Goal: Task Accomplishment & Management: Manage account settings

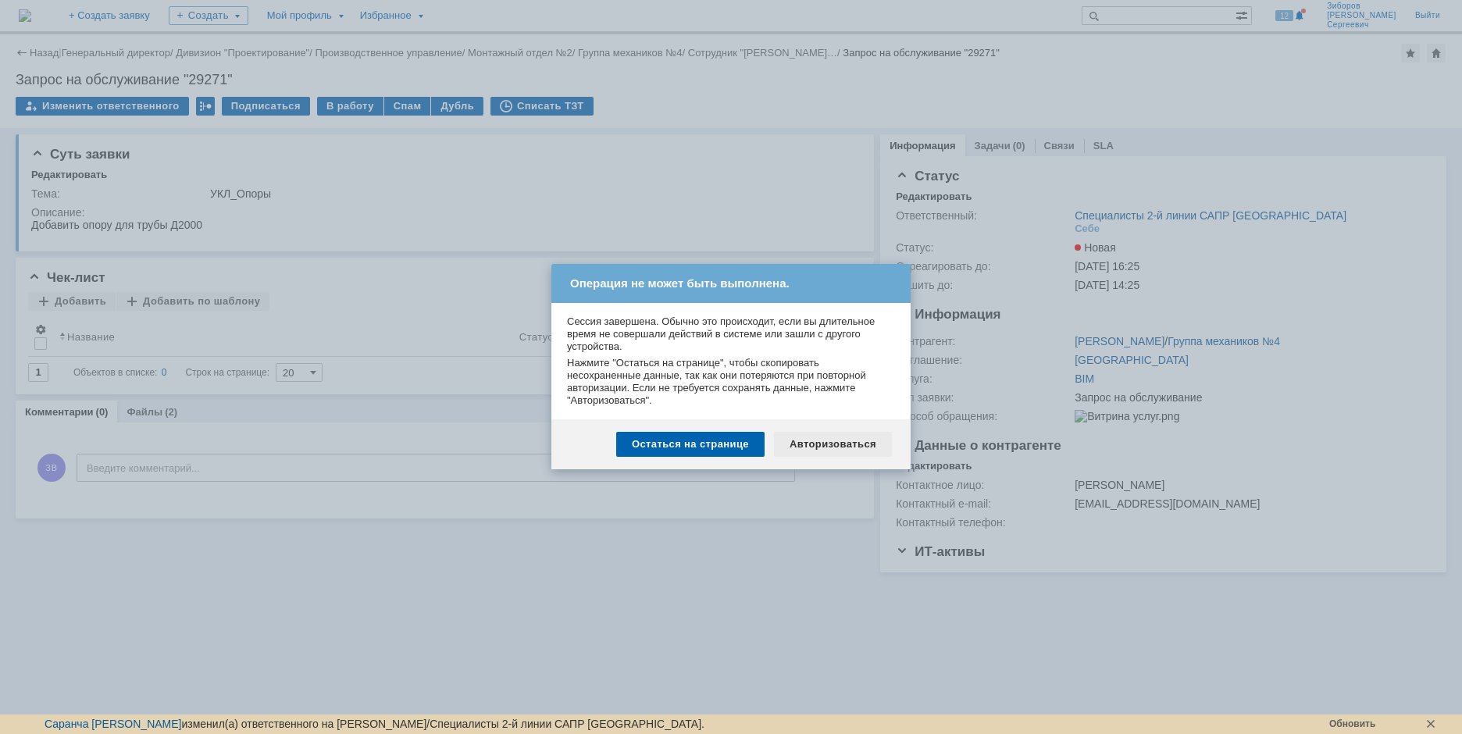
click at [839, 448] on div "Авторизоваться" at bounding box center [833, 444] width 118 height 25
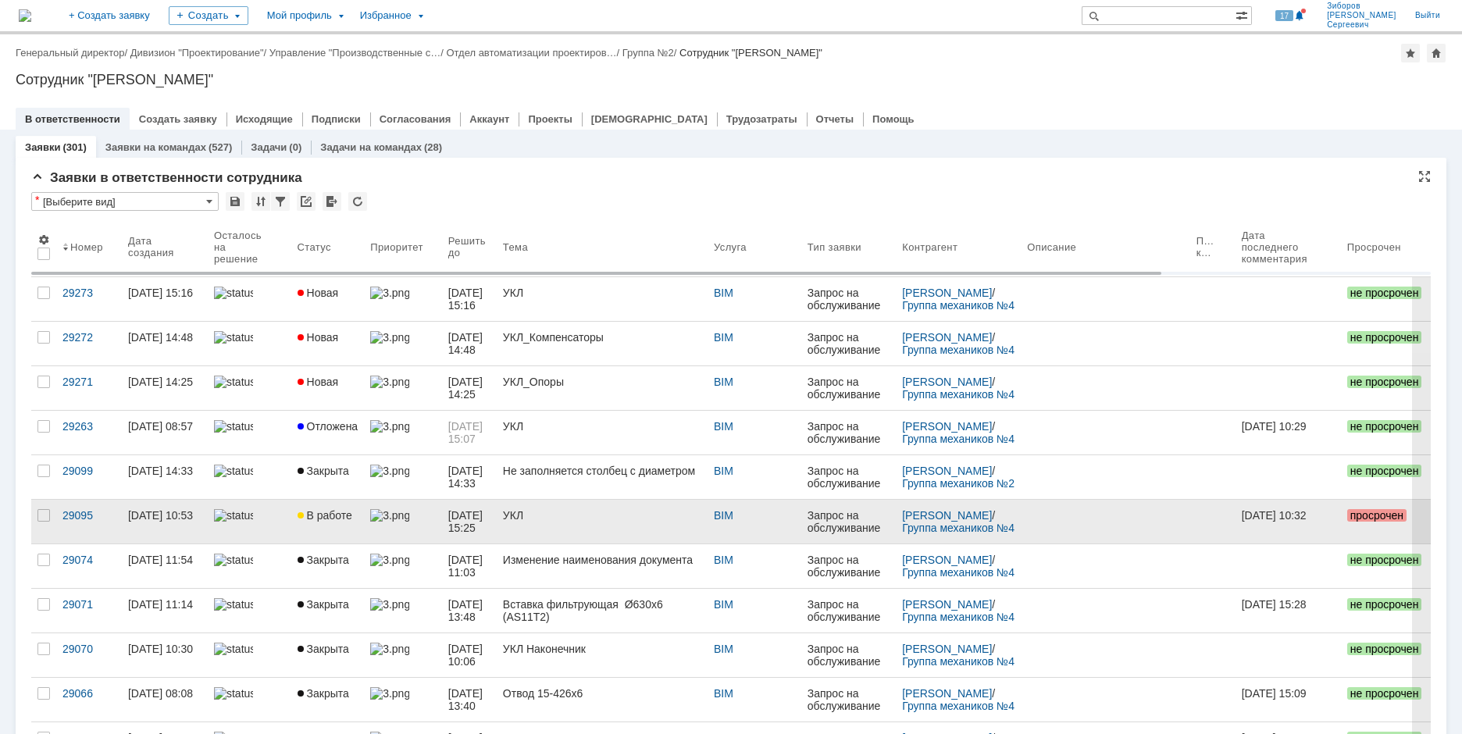
click at [330, 513] on span "В работе" at bounding box center [325, 515] width 55 height 12
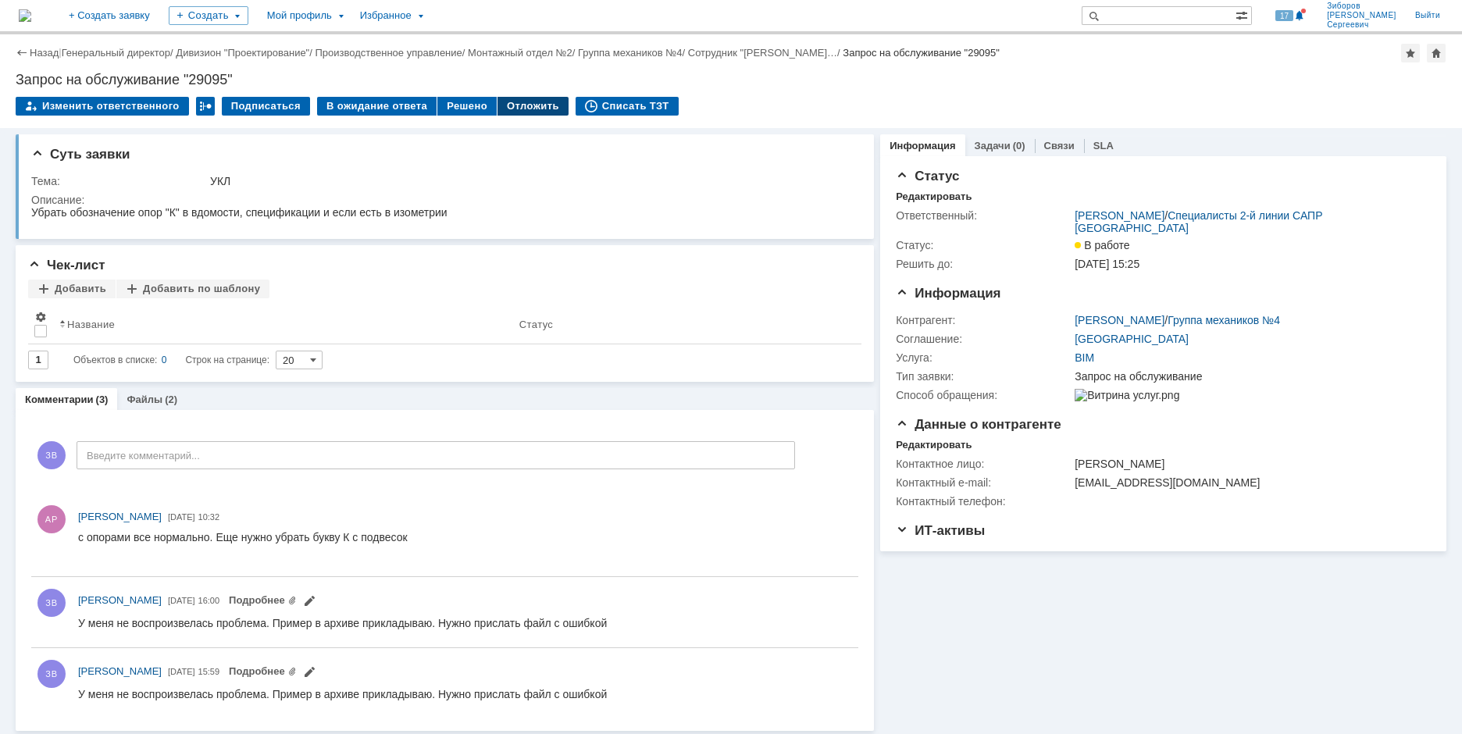
click at [532, 98] on div "Отложить" at bounding box center [533, 106] width 71 height 19
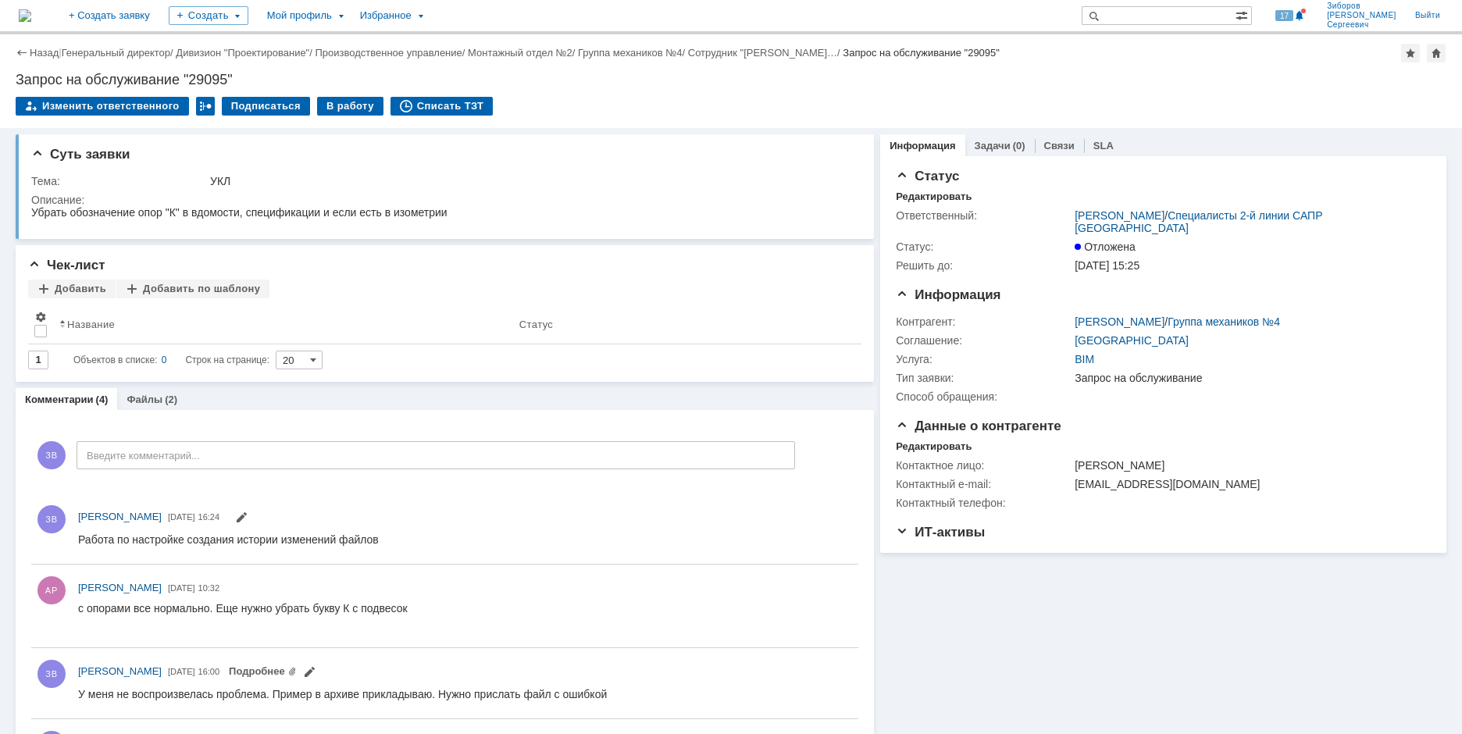
click at [31, 9] on img at bounding box center [25, 15] width 12 height 12
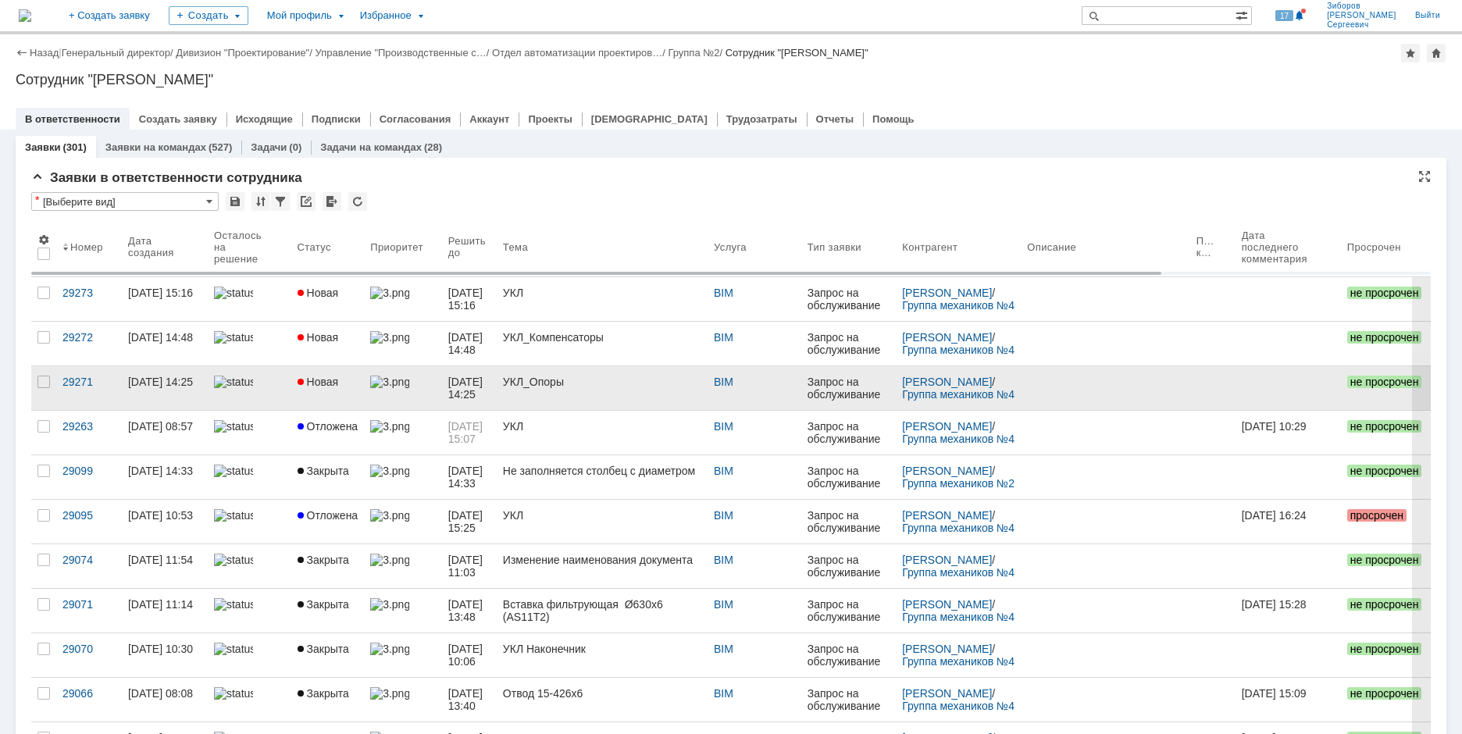
click at [333, 381] on span "Новая" at bounding box center [318, 382] width 41 height 12
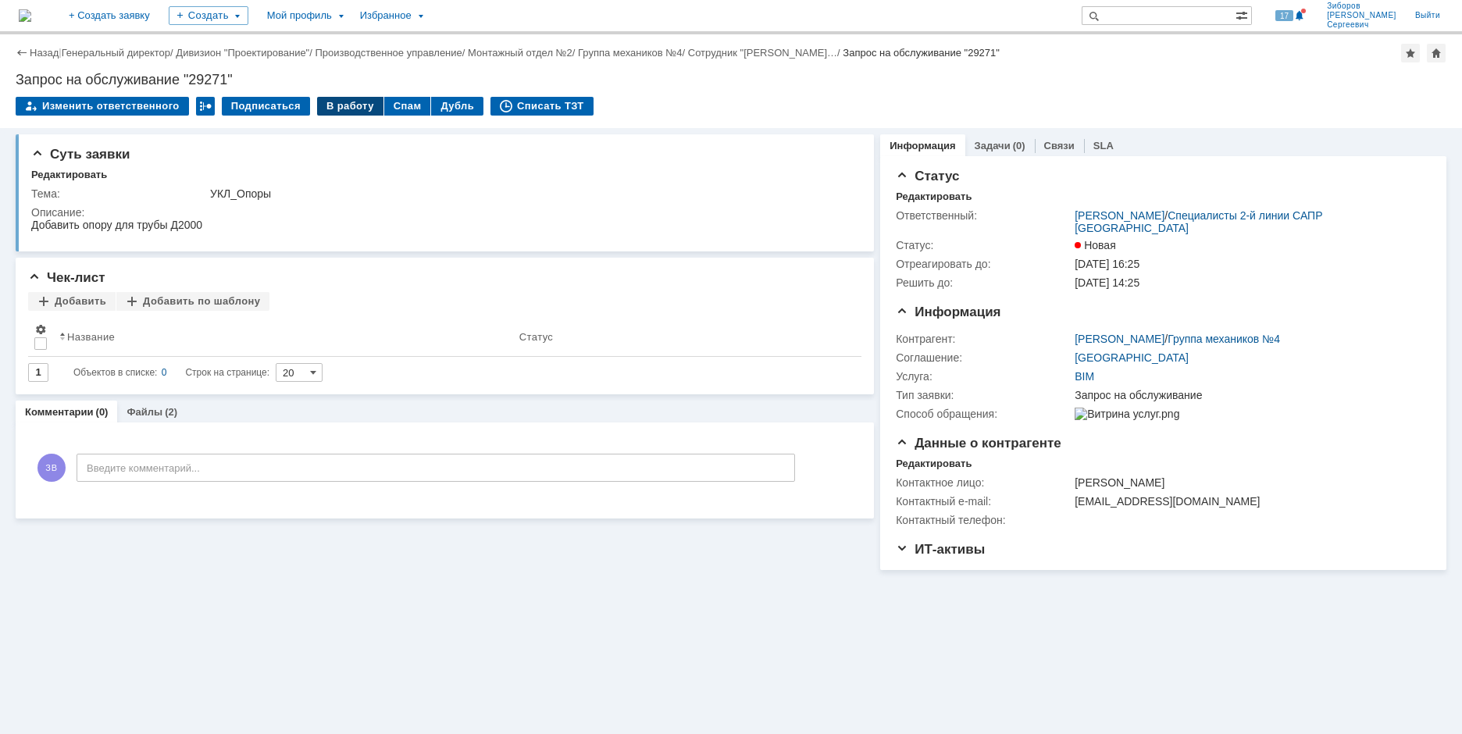
click at [337, 101] on div "В работу" at bounding box center [350, 106] width 66 height 19
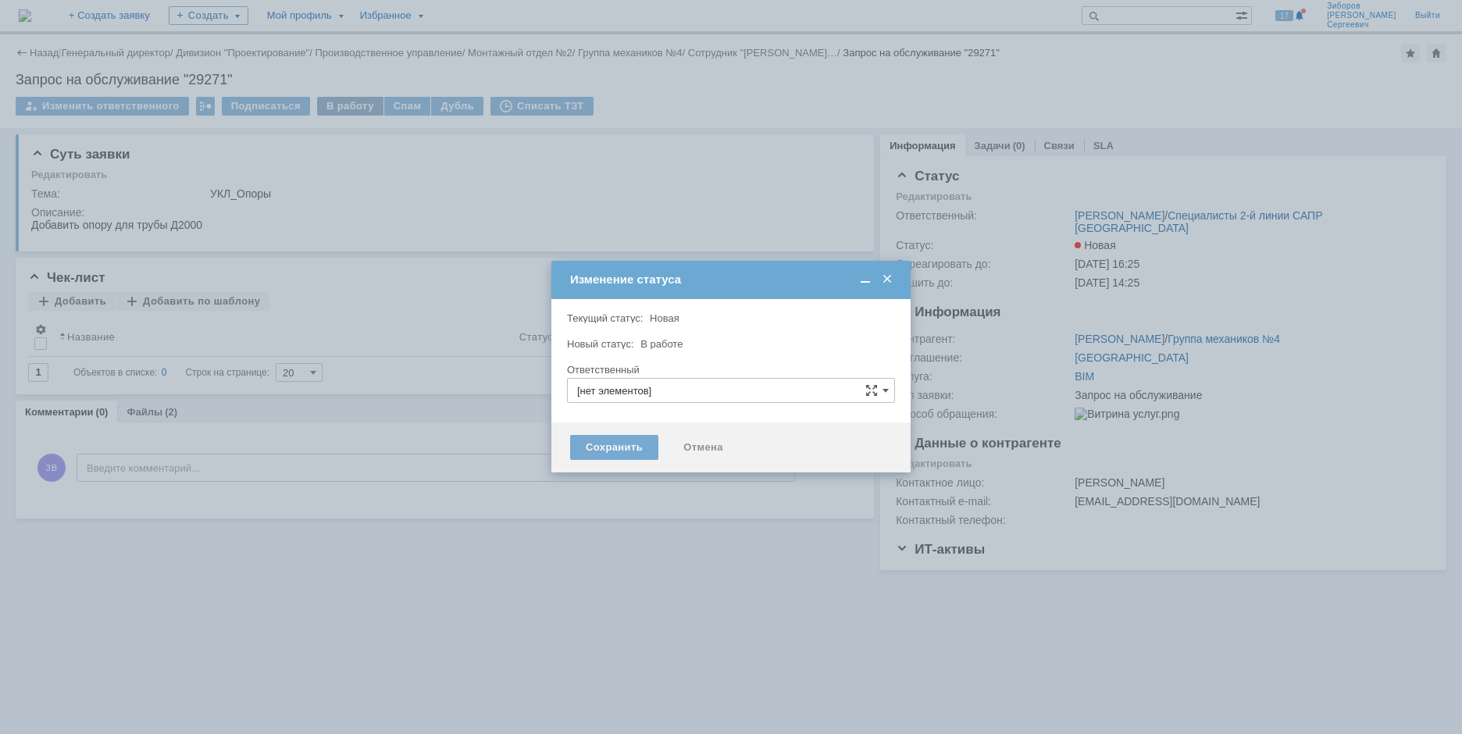
type input "[PERSON_NAME]"
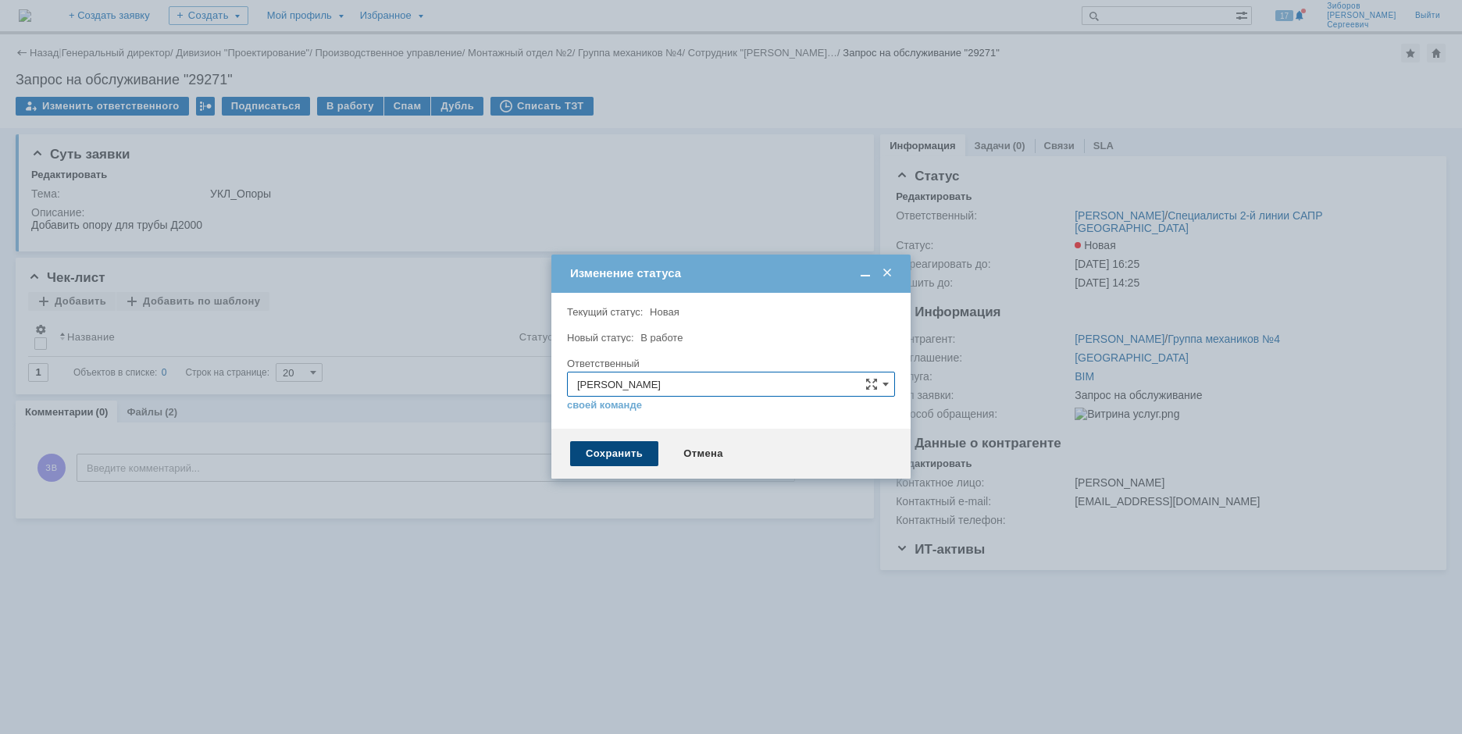
click at [615, 454] on div "Сохранить" at bounding box center [614, 453] width 88 height 25
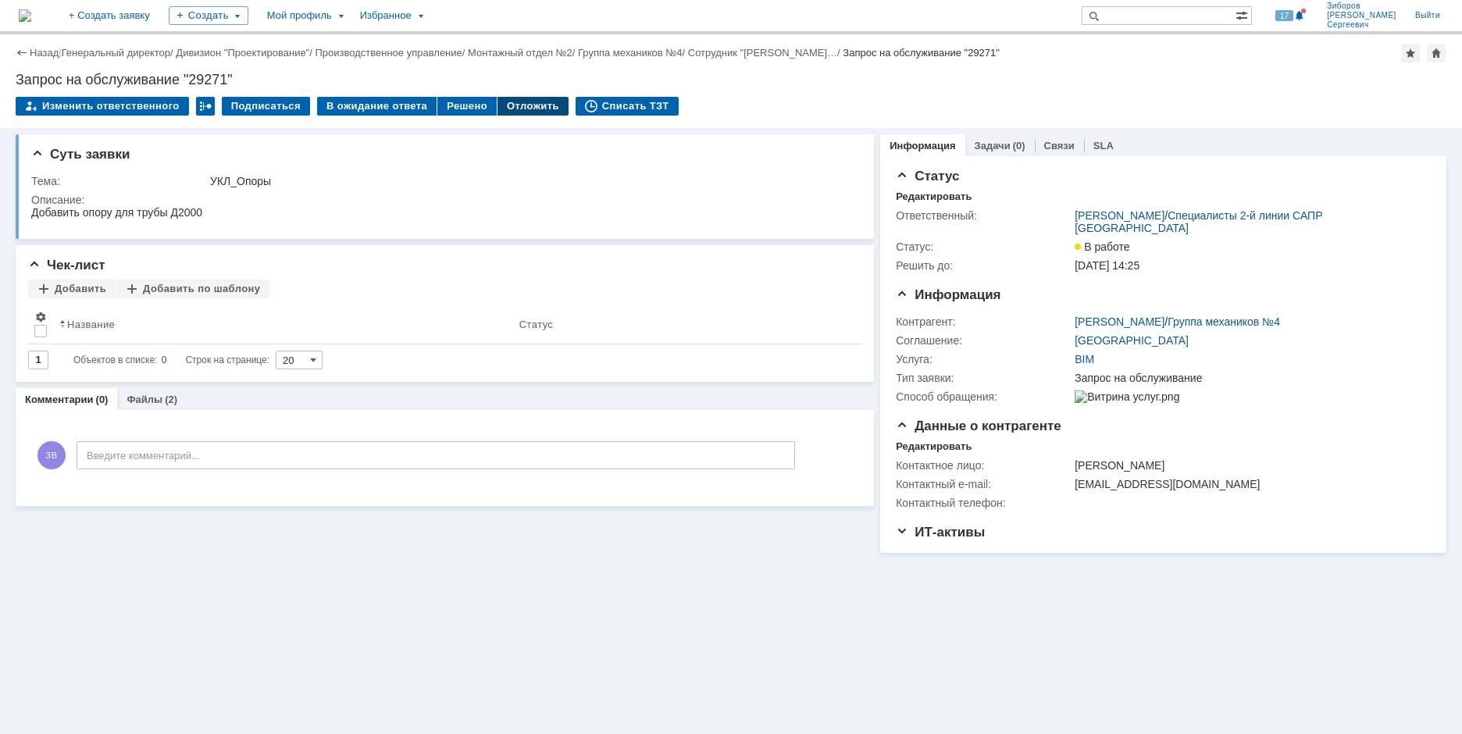
click at [523, 101] on div "Отложить" at bounding box center [533, 106] width 71 height 19
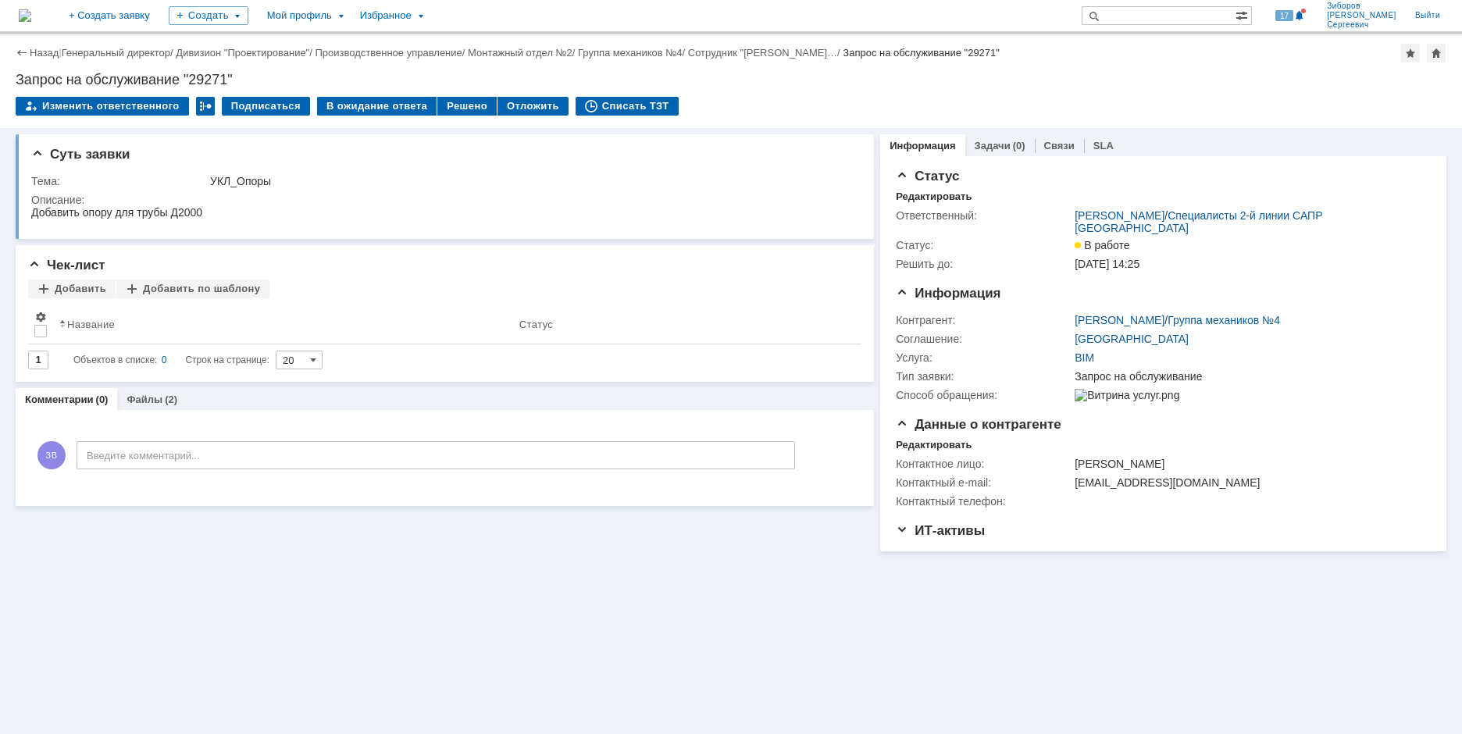
click at [31, 22] on img at bounding box center [25, 15] width 12 height 12
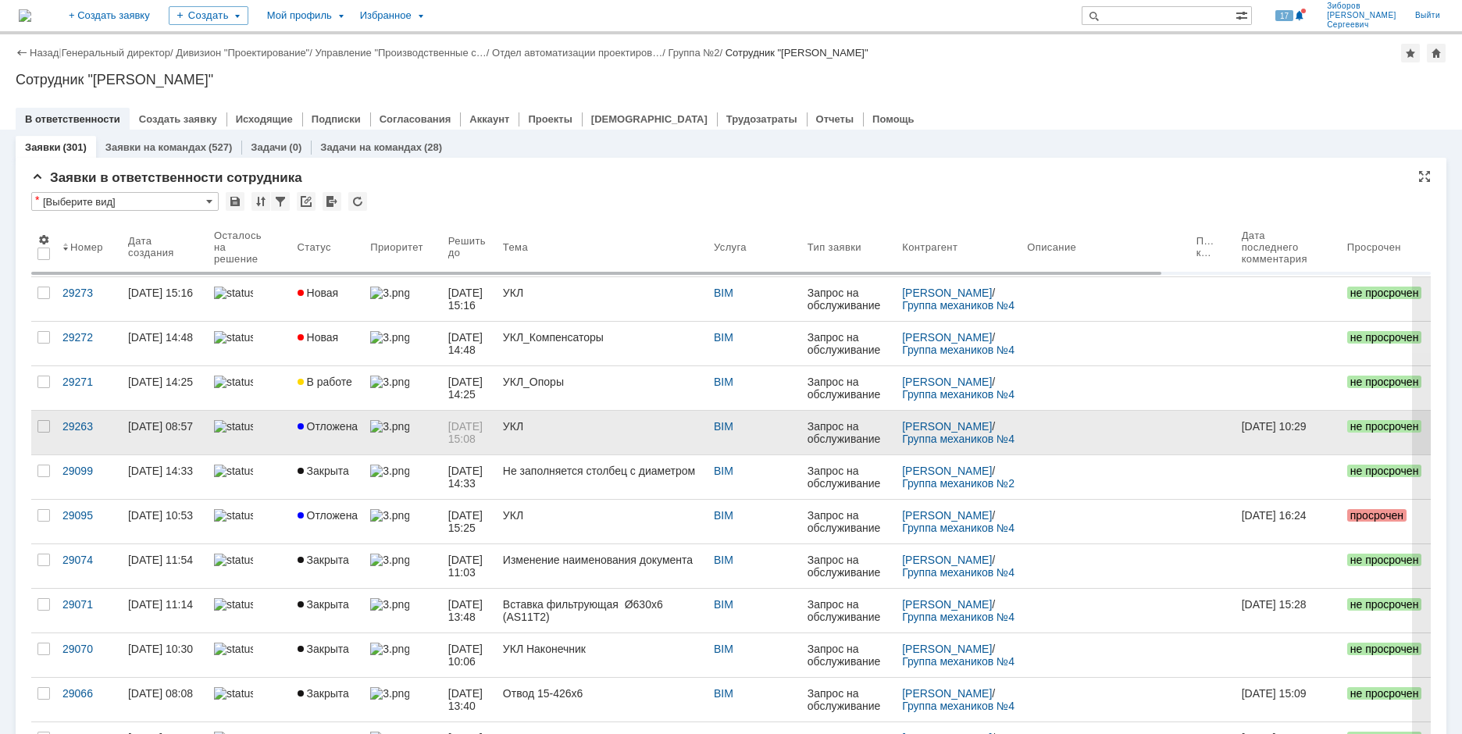
click at [330, 426] on span "Отложена" at bounding box center [328, 426] width 61 height 12
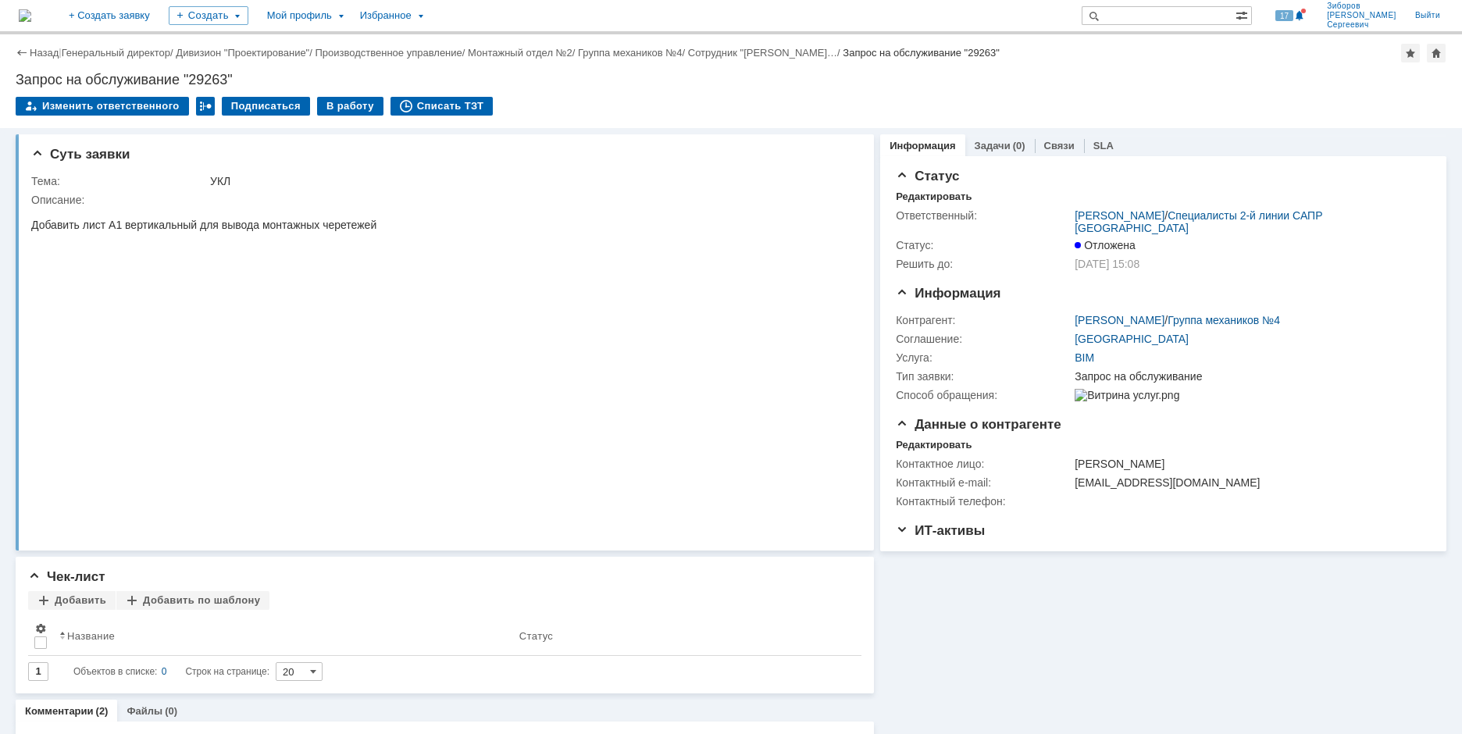
click at [31, 20] on img at bounding box center [25, 15] width 12 height 12
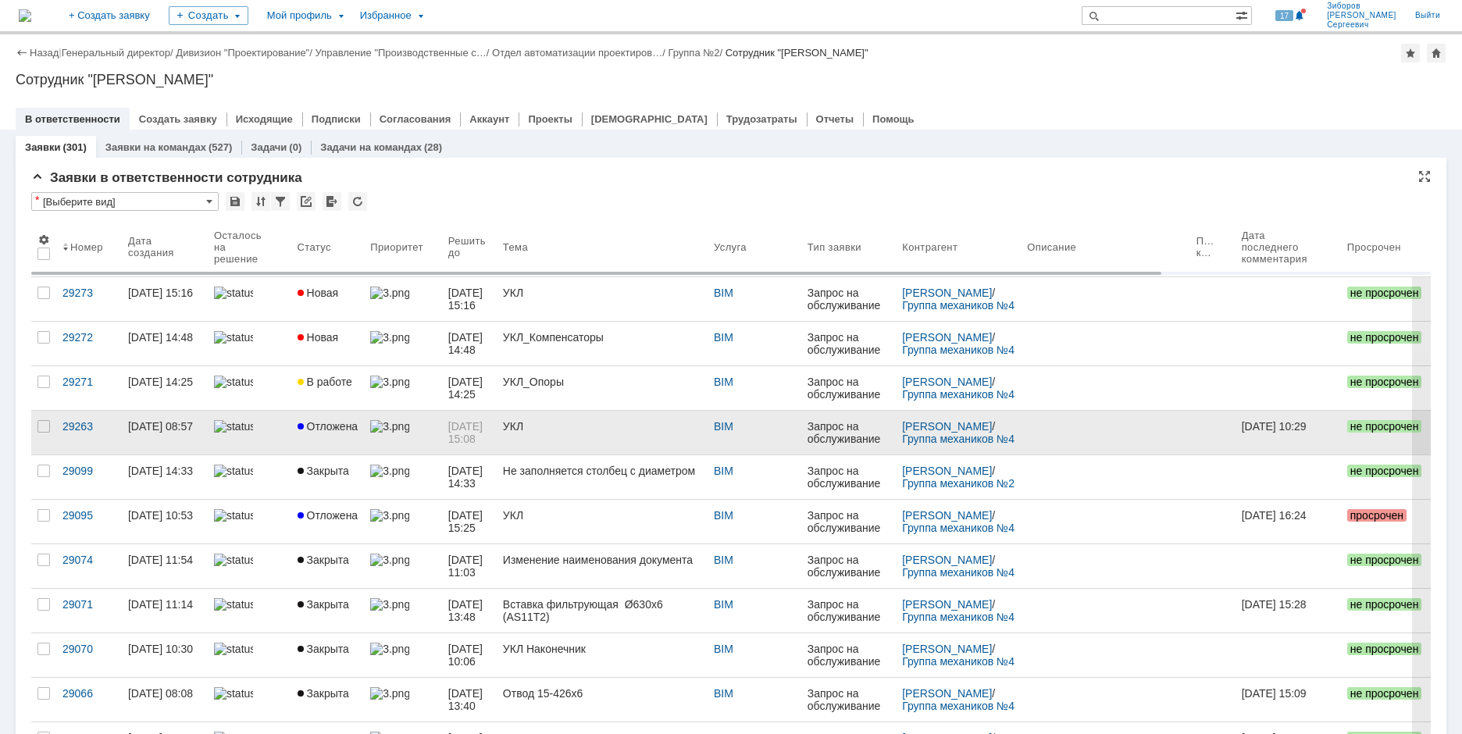
click at [321, 429] on span "Отложена" at bounding box center [328, 426] width 61 height 12
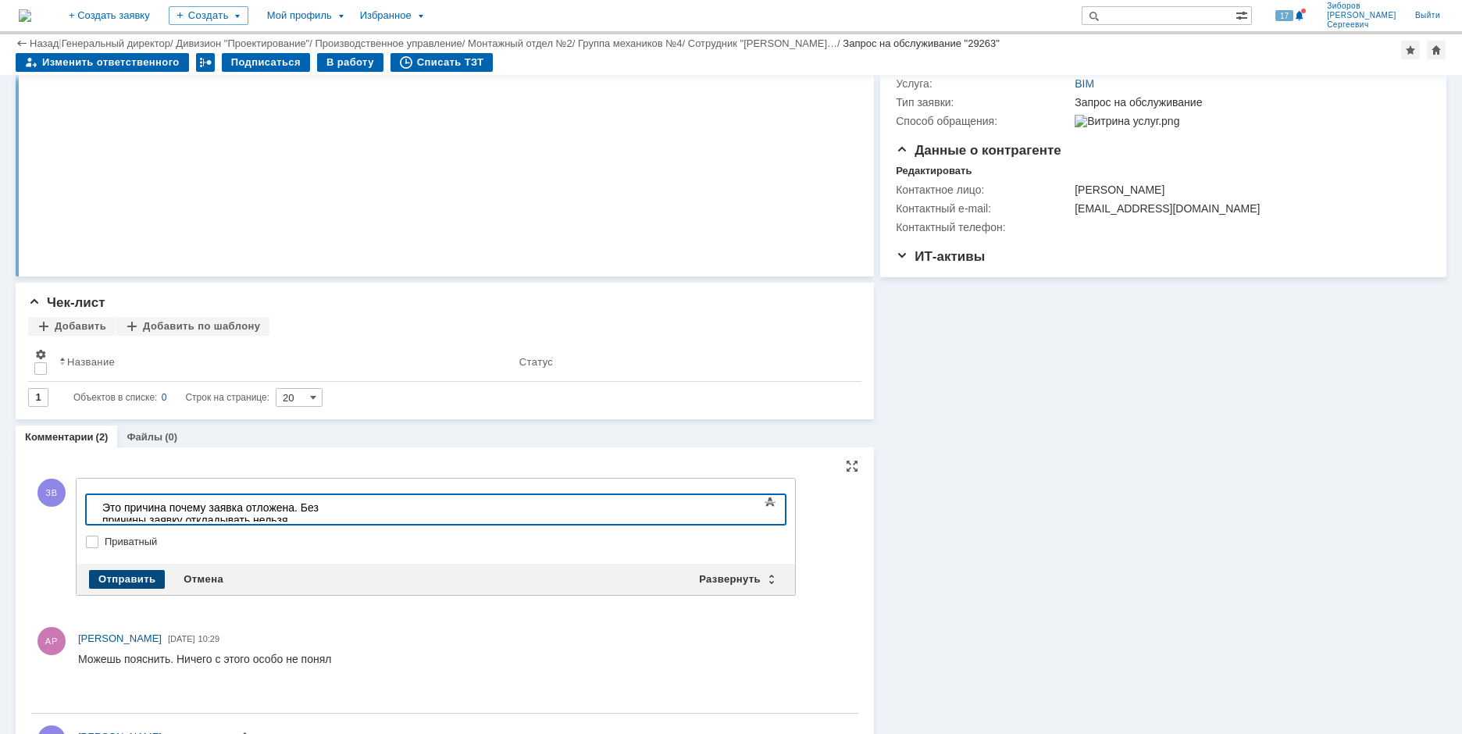
click at [128, 574] on div "Отправить" at bounding box center [127, 579] width 76 height 19
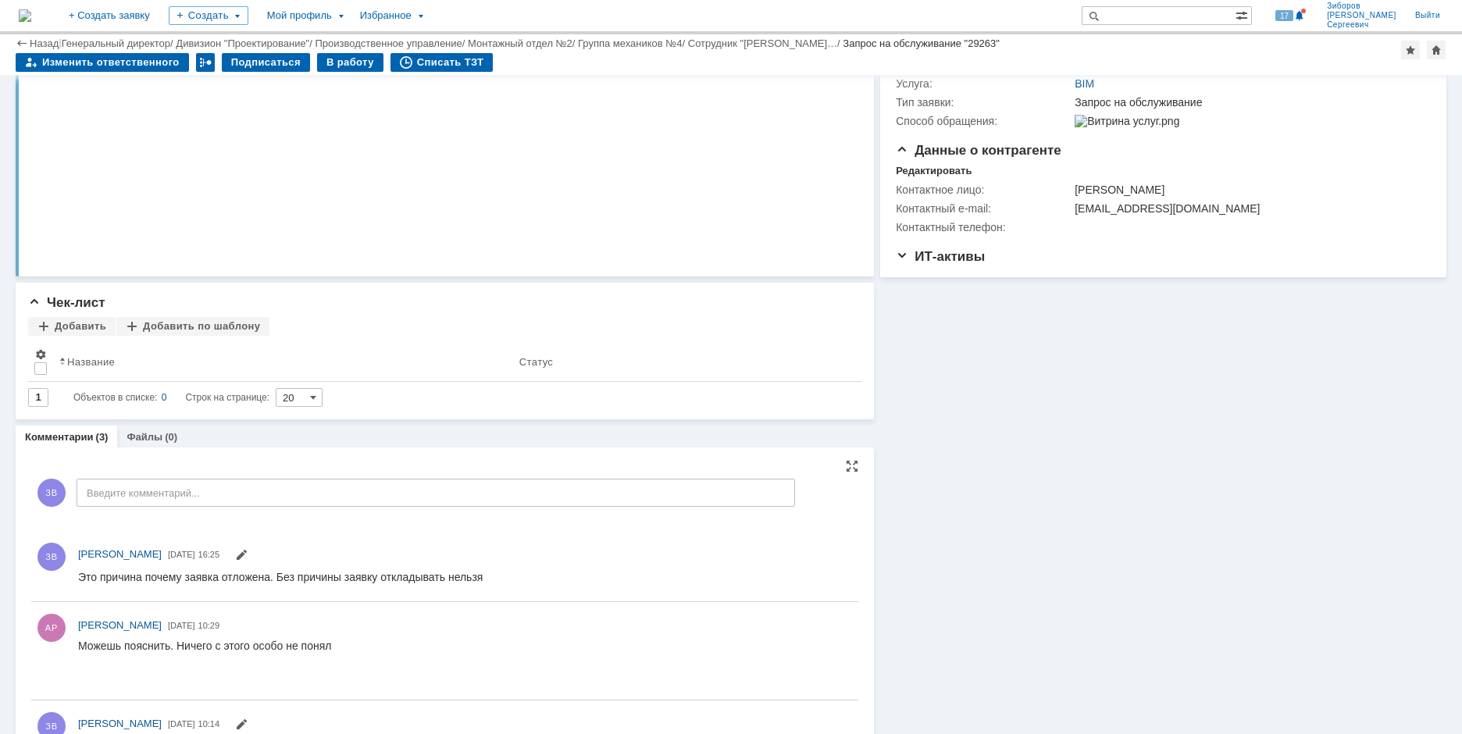
scroll to position [292, 0]
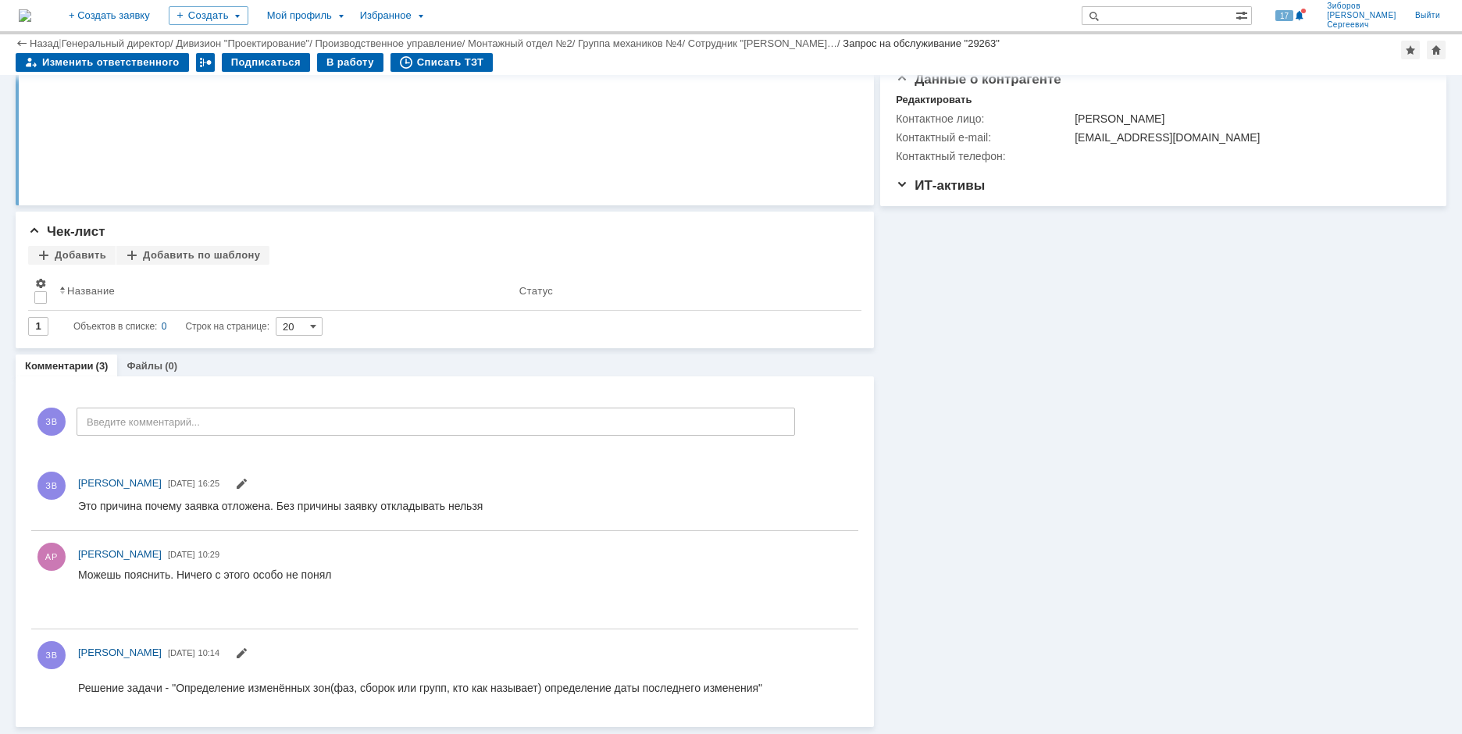
click at [31, 15] on img at bounding box center [25, 15] width 12 height 12
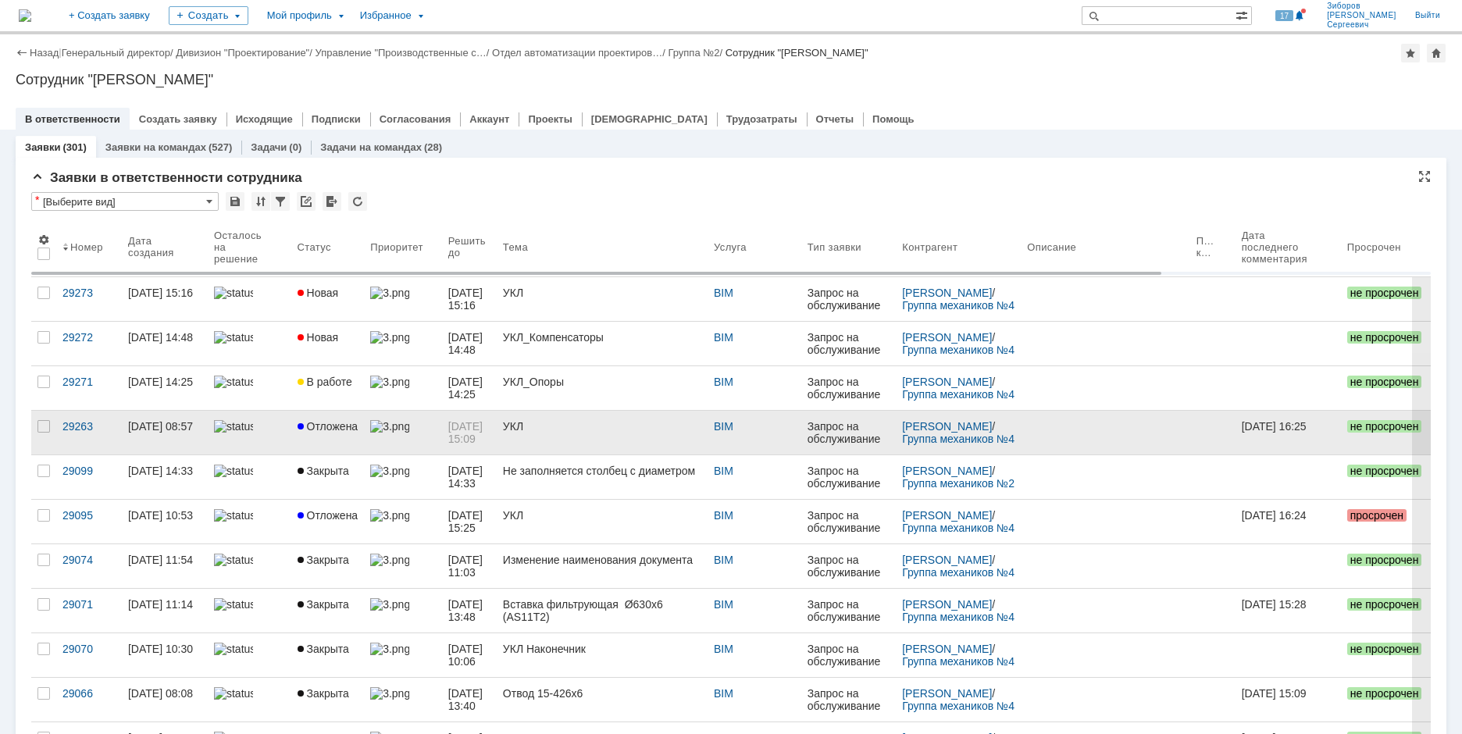
click at [320, 429] on span "Отложена" at bounding box center [328, 426] width 61 height 12
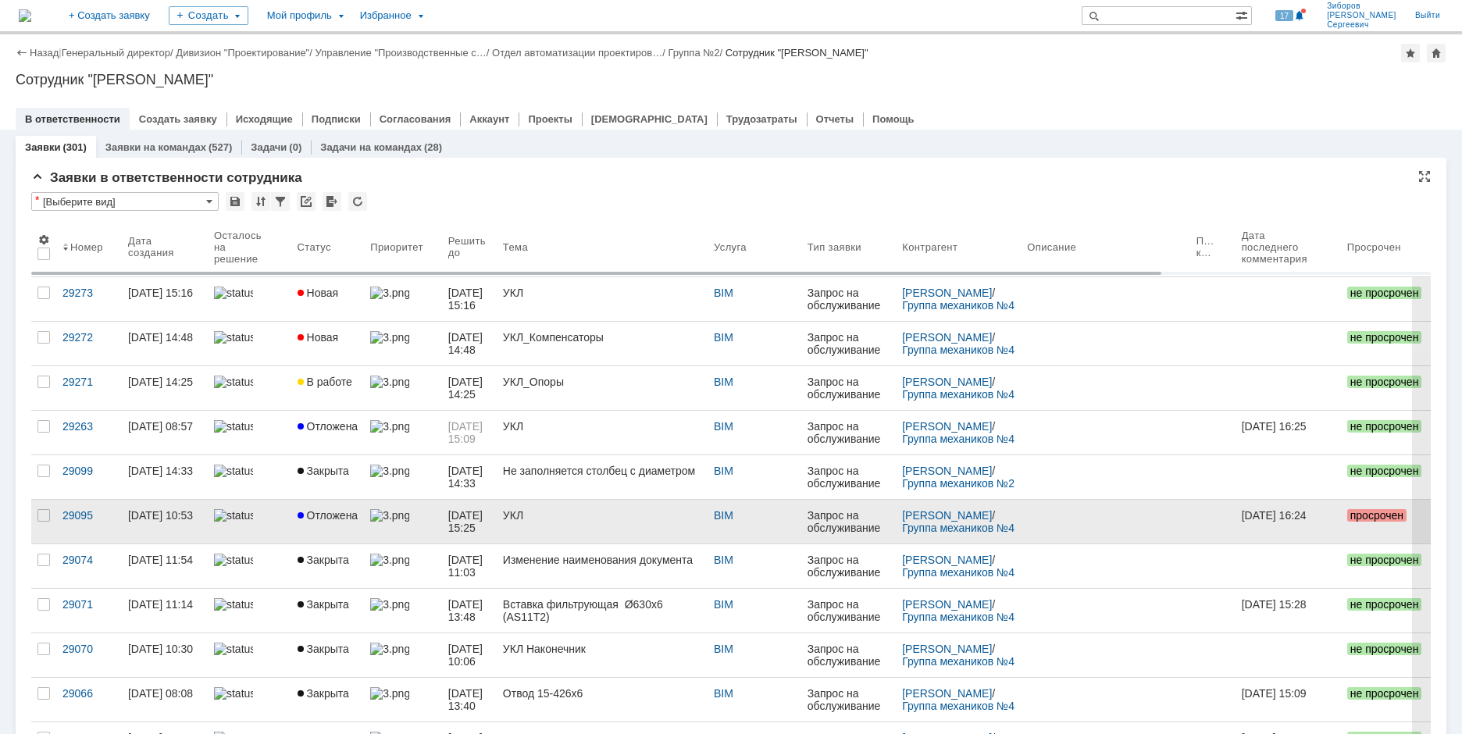
click at [372, 512] on img at bounding box center [389, 515] width 39 height 12
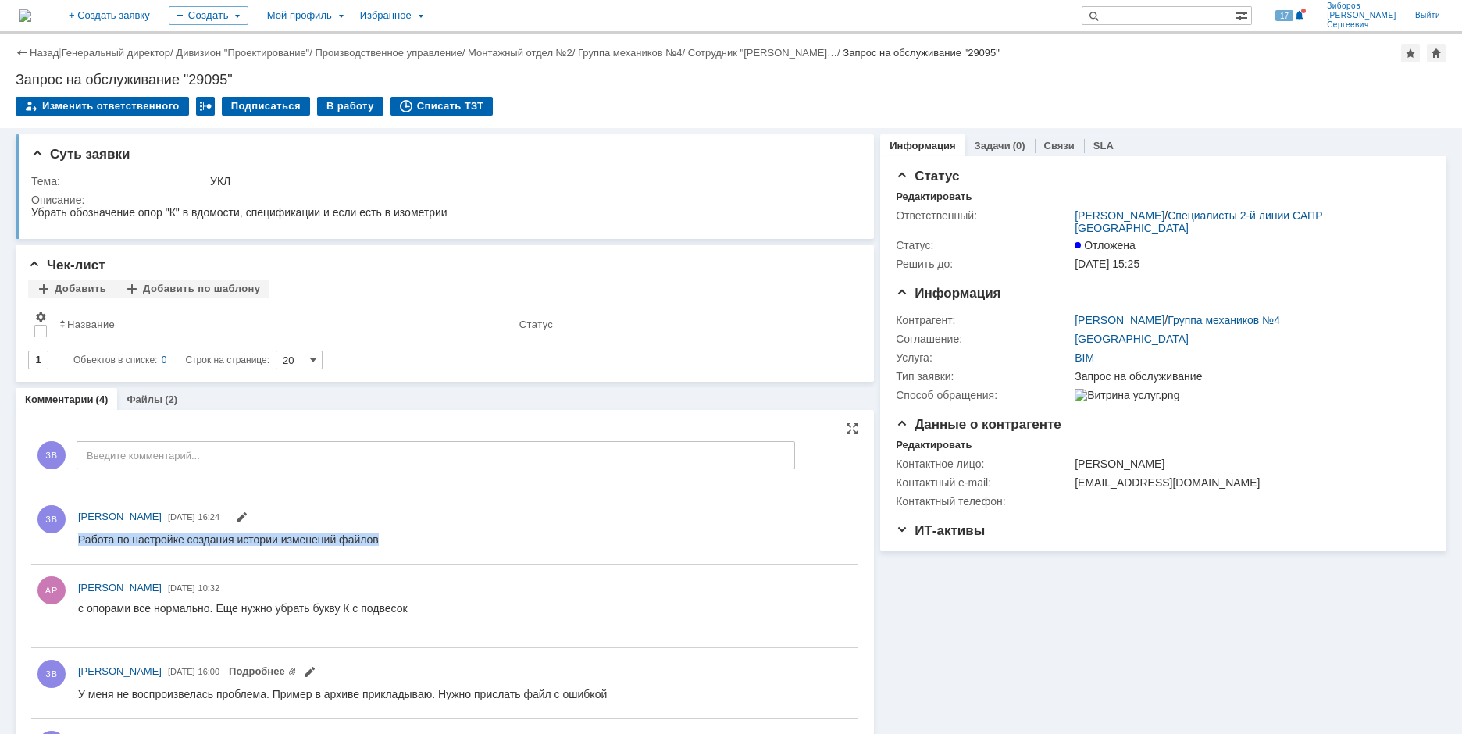
drag, startPoint x: 78, startPoint y: 541, endPoint x: 451, endPoint y: 546, distance: 373.4
click at [451, 546] on html "Работа по настройке создания истории изменений файлов" at bounding box center [461, 540] width 766 height 14
copy div "Работа по настройке создания истории изменений файлов"
click at [31, 12] on img at bounding box center [25, 15] width 12 height 12
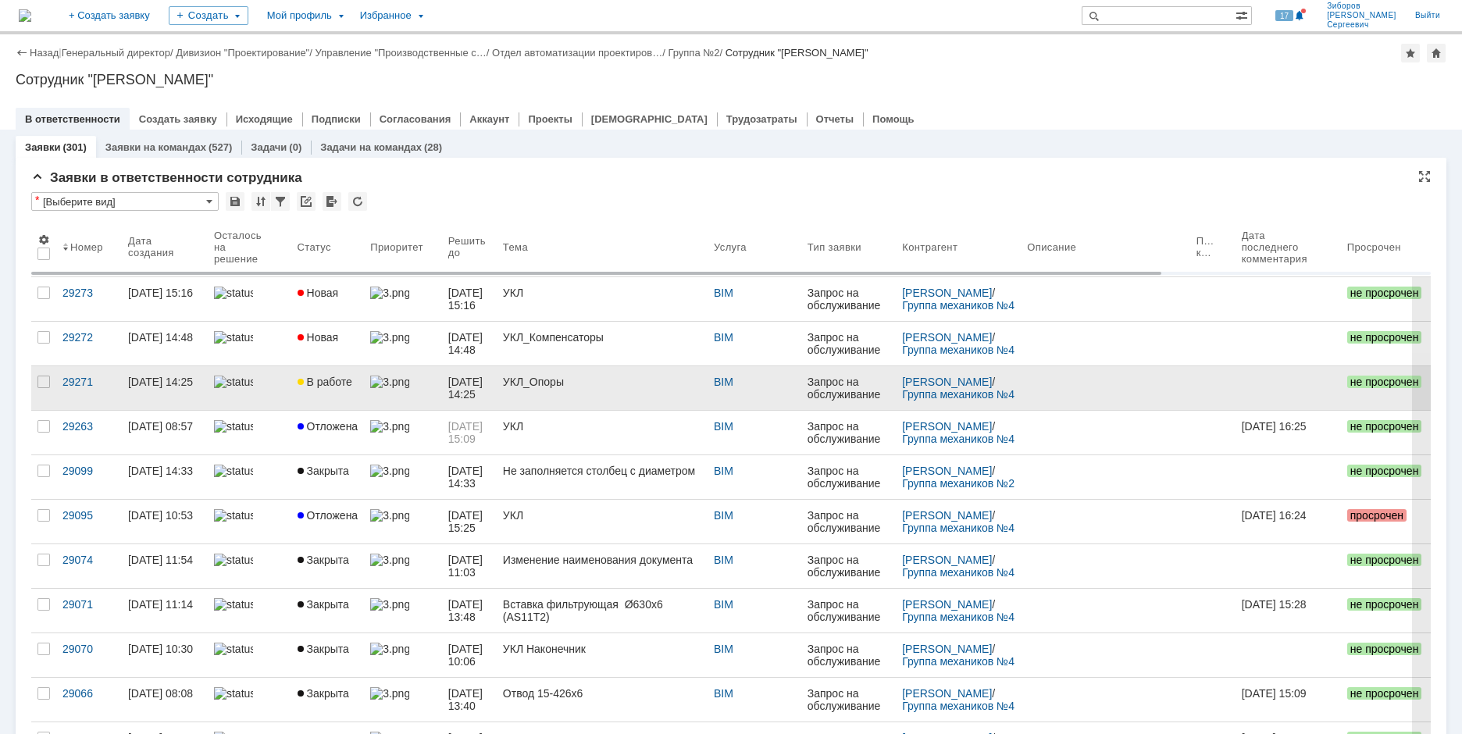
click at [323, 376] on span "В работе" at bounding box center [325, 382] width 55 height 12
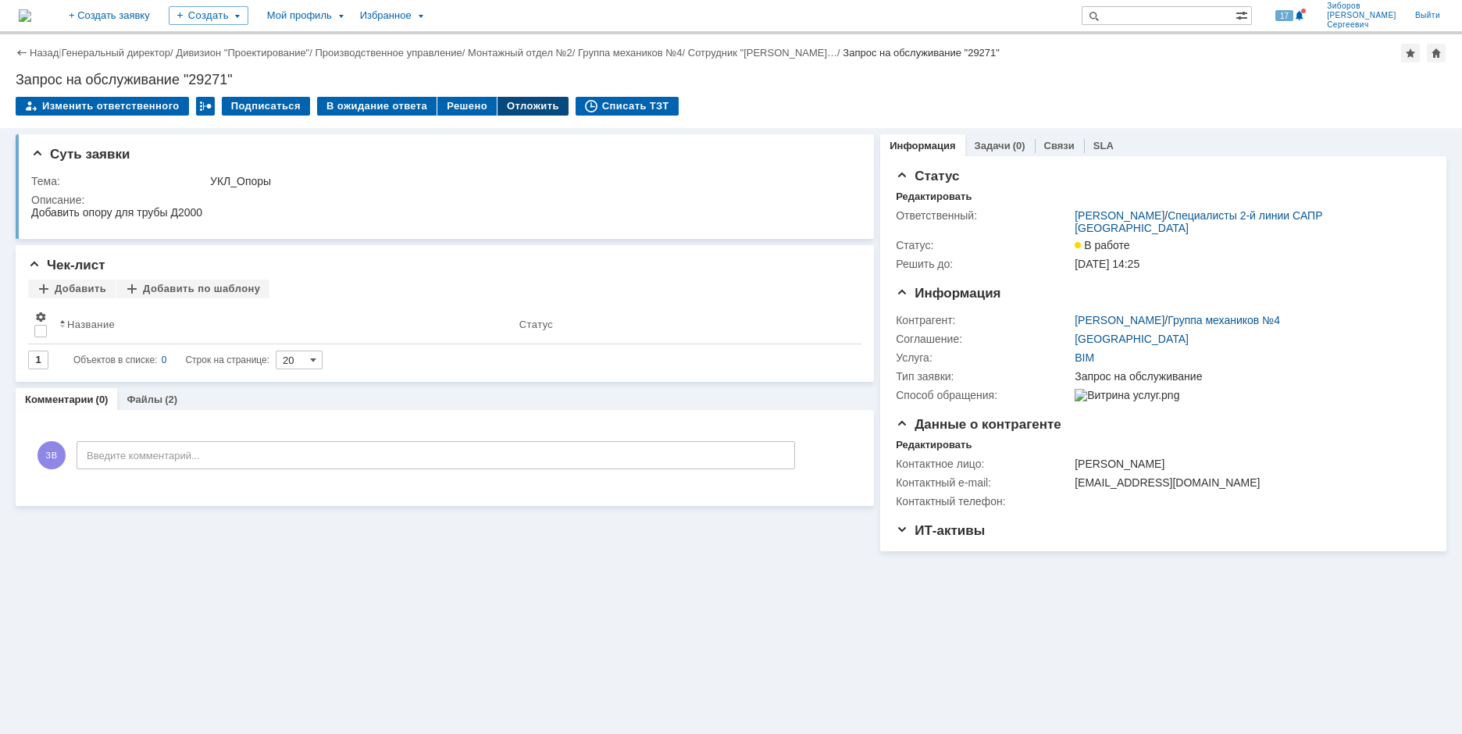
click at [534, 99] on div "Отложить" at bounding box center [533, 106] width 71 height 19
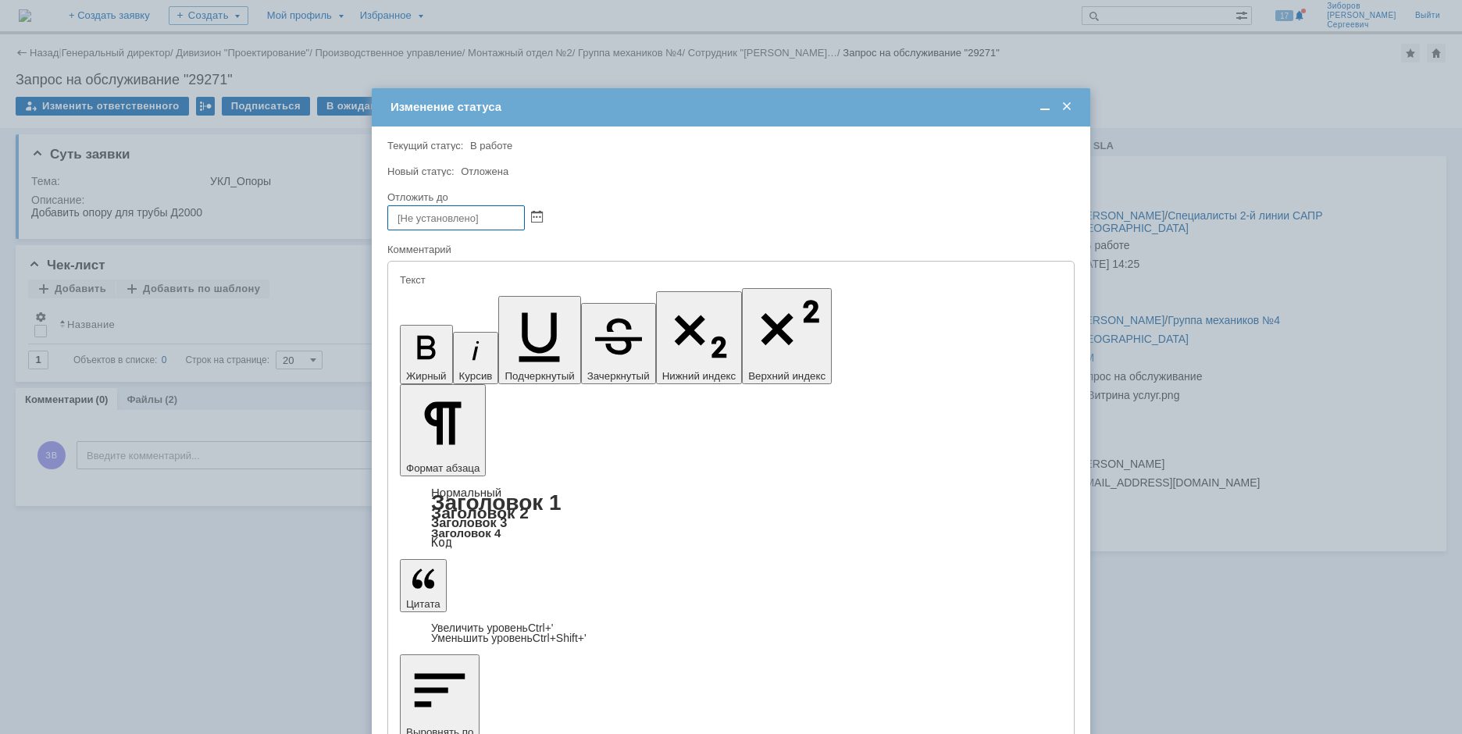
drag, startPoint x: 860, startPoint y: 4370, endPoint x: 646, endPoint y: 4695, distance: 389.1
copy div "Заявка отложена так как выполняется р абота по настройке создания истории измен…"
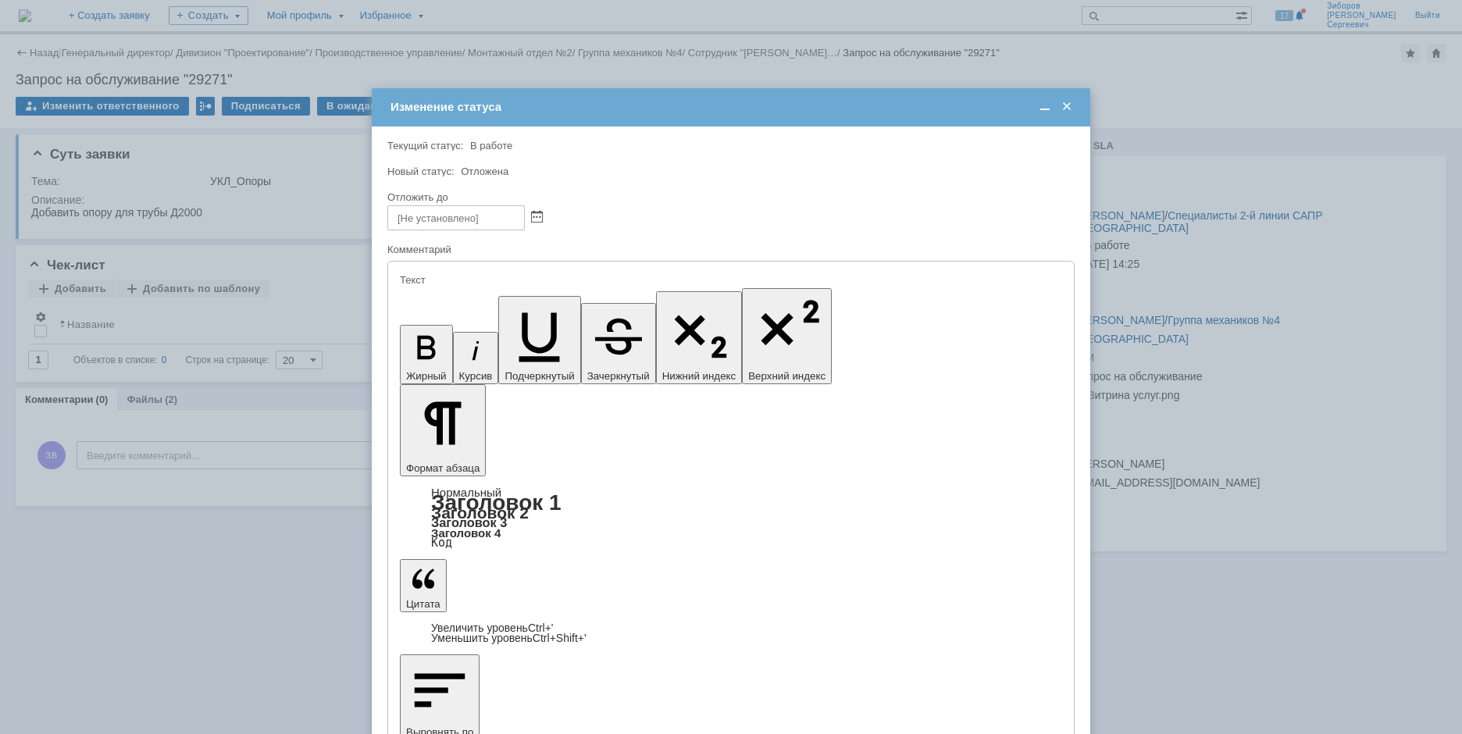
drag, startPoint x: 976, startPoint y: 4378, endPoint x: 576, endPoint y: 4662, distance: 490.1
copy div "Заявка отложена так как выполняется р абота по настройке создания истории измен…"
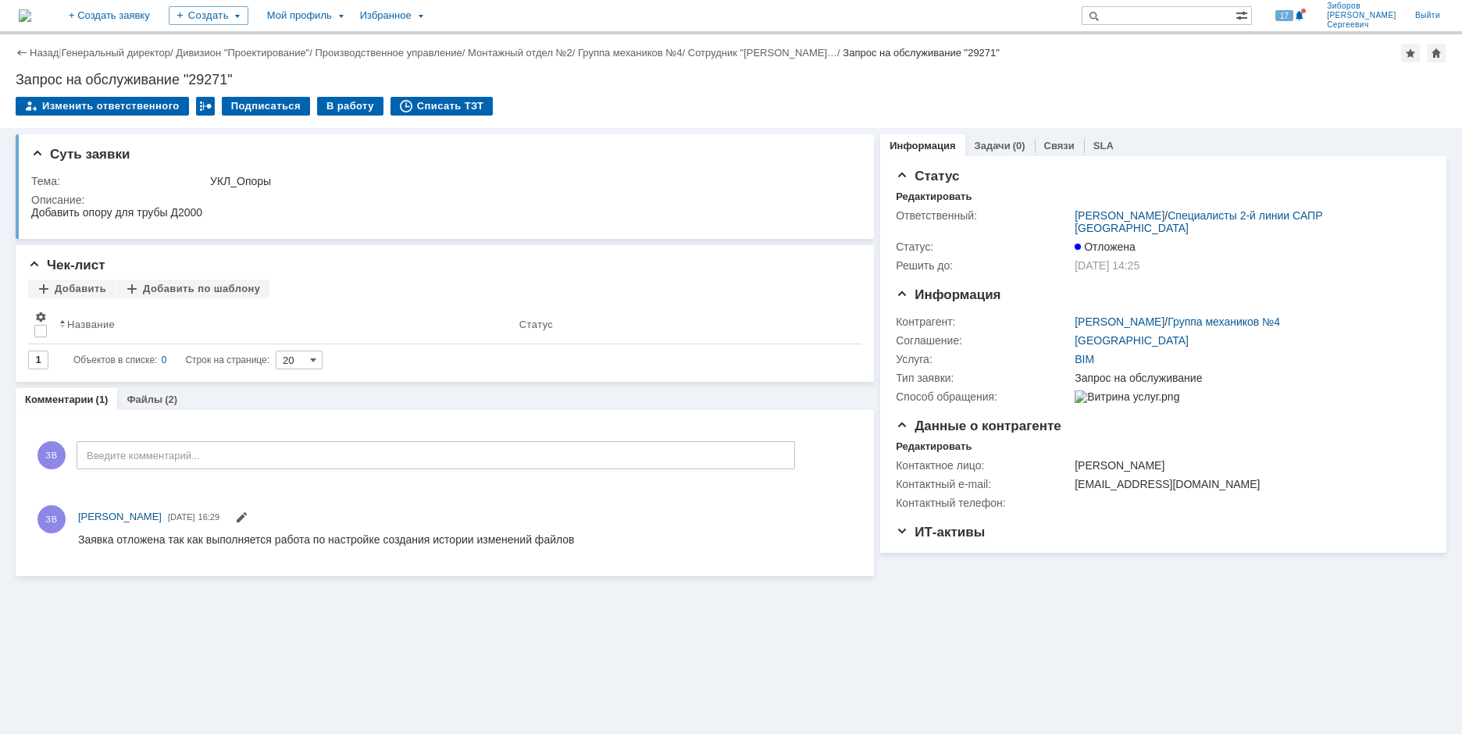
click at [31, 14] on img at bounding box center [25, 15] width 12 height 12
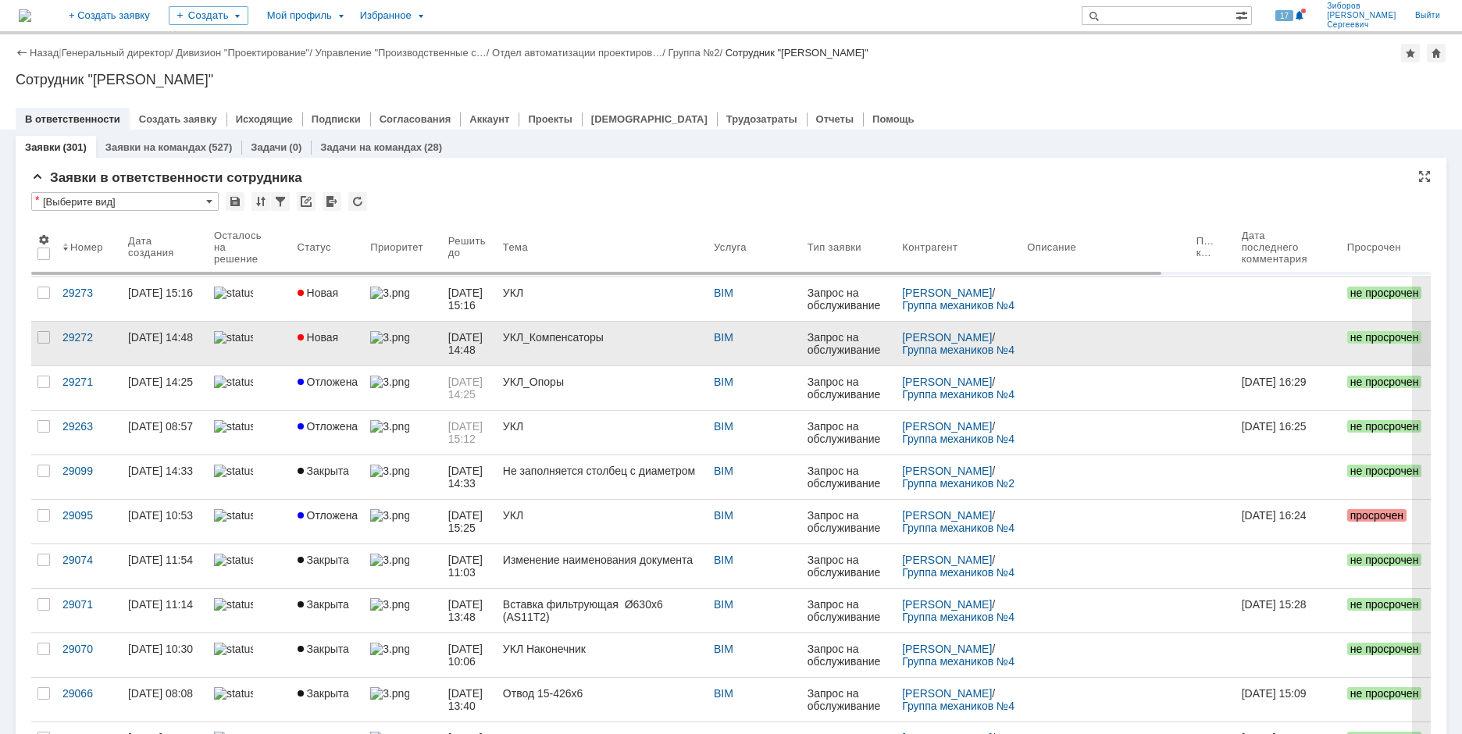
click at [330, 339] on span "Новая" at bounding box center [318, 337] width 41 height 12
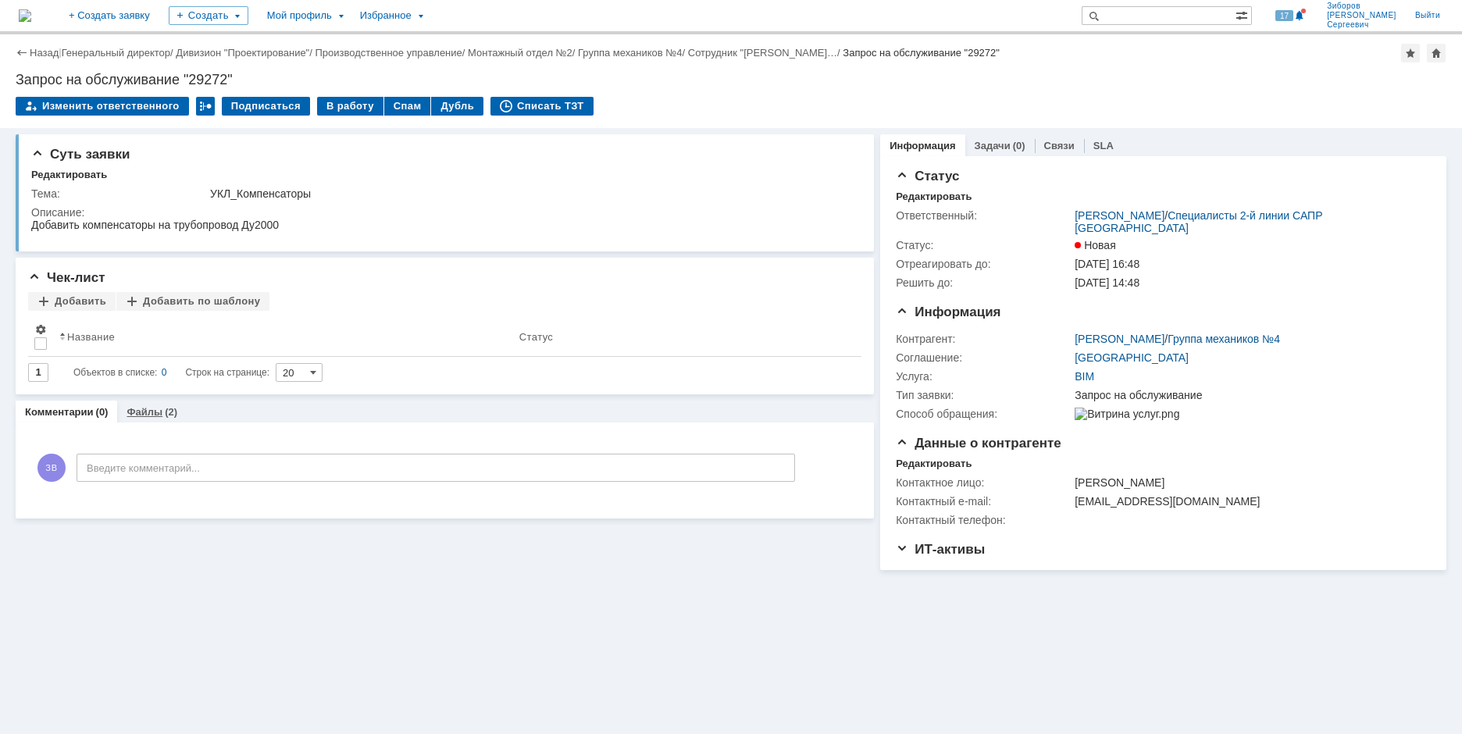
click at [141, 413] on link "Файлы" at bounding box center [145, 412] width 36 height 12
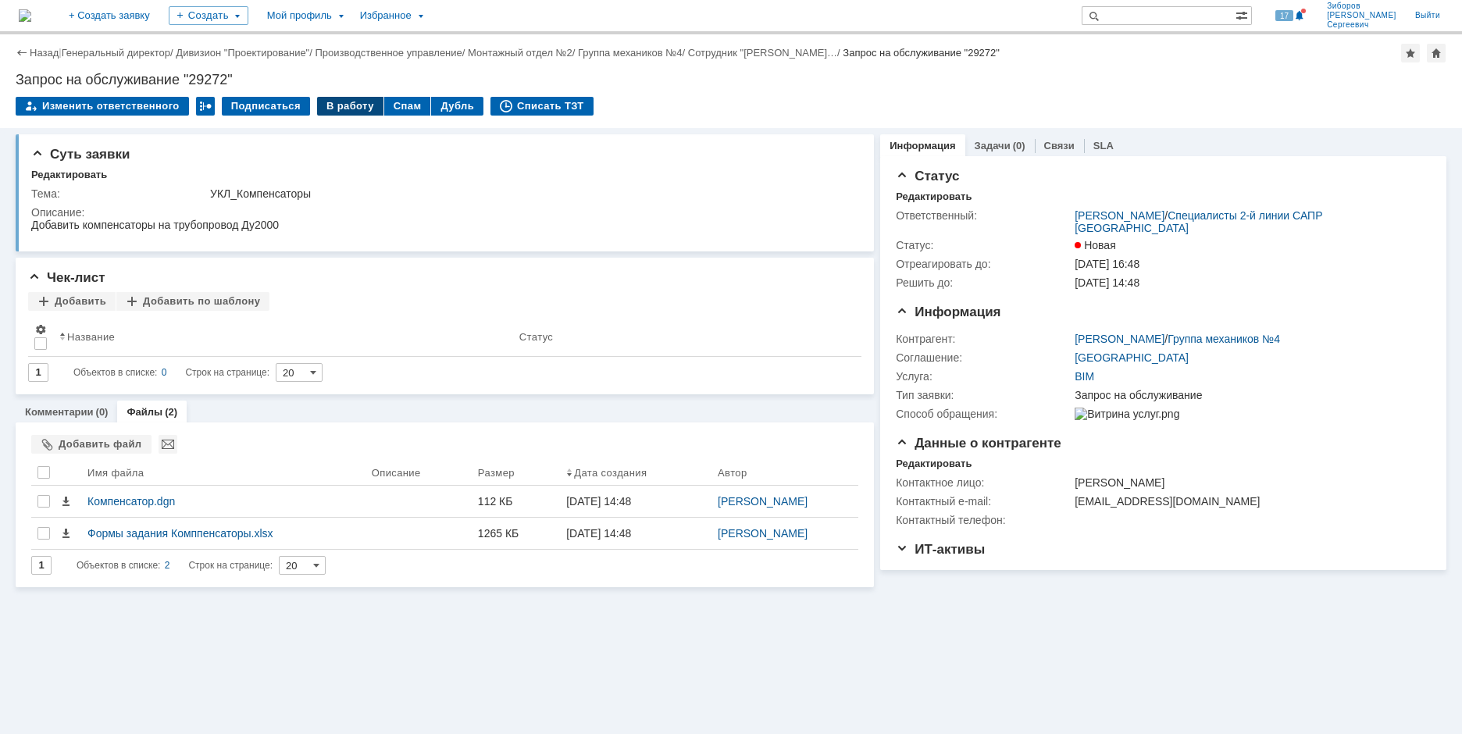
click at [344, 102] on div "В работу" at bounding box center [350, 106] width 66 height 19
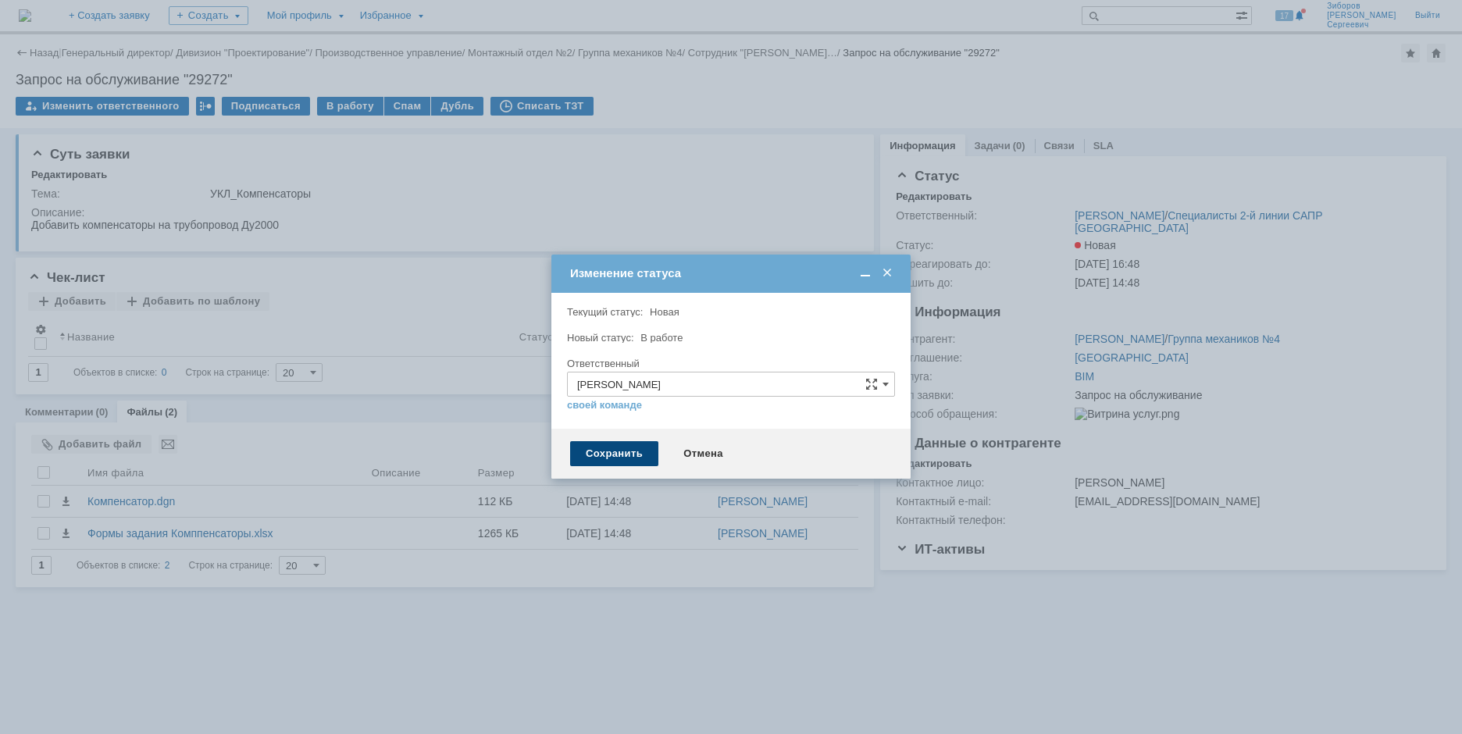
click at [610, 458] on div "Сохранить" at bounding box center [614, 453] width 88 height 25
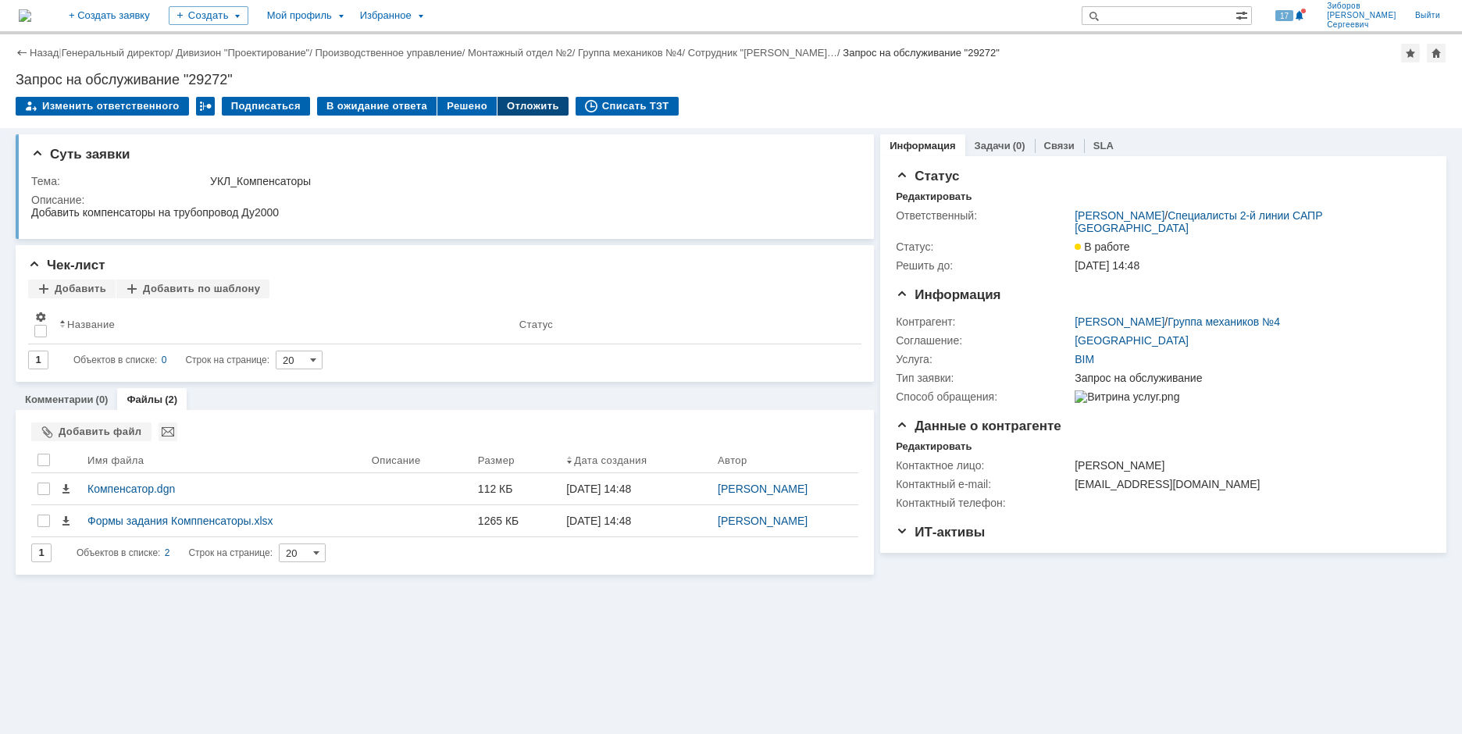
click at [519, 108] on div "Отложить" at bounding box center [533, 106] width 71 height 19
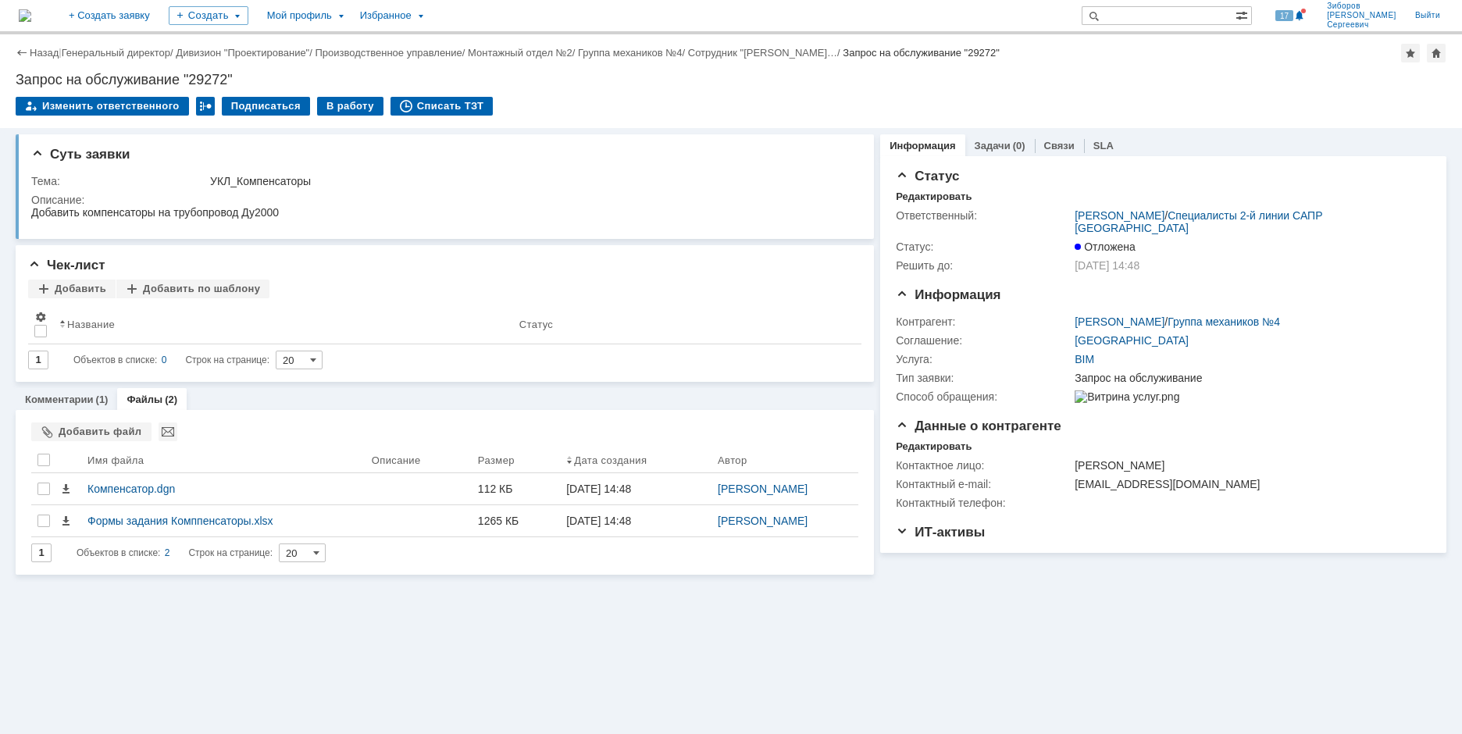
click at [31, 9] on img at bounding box center [25, 15] width 12 height 12
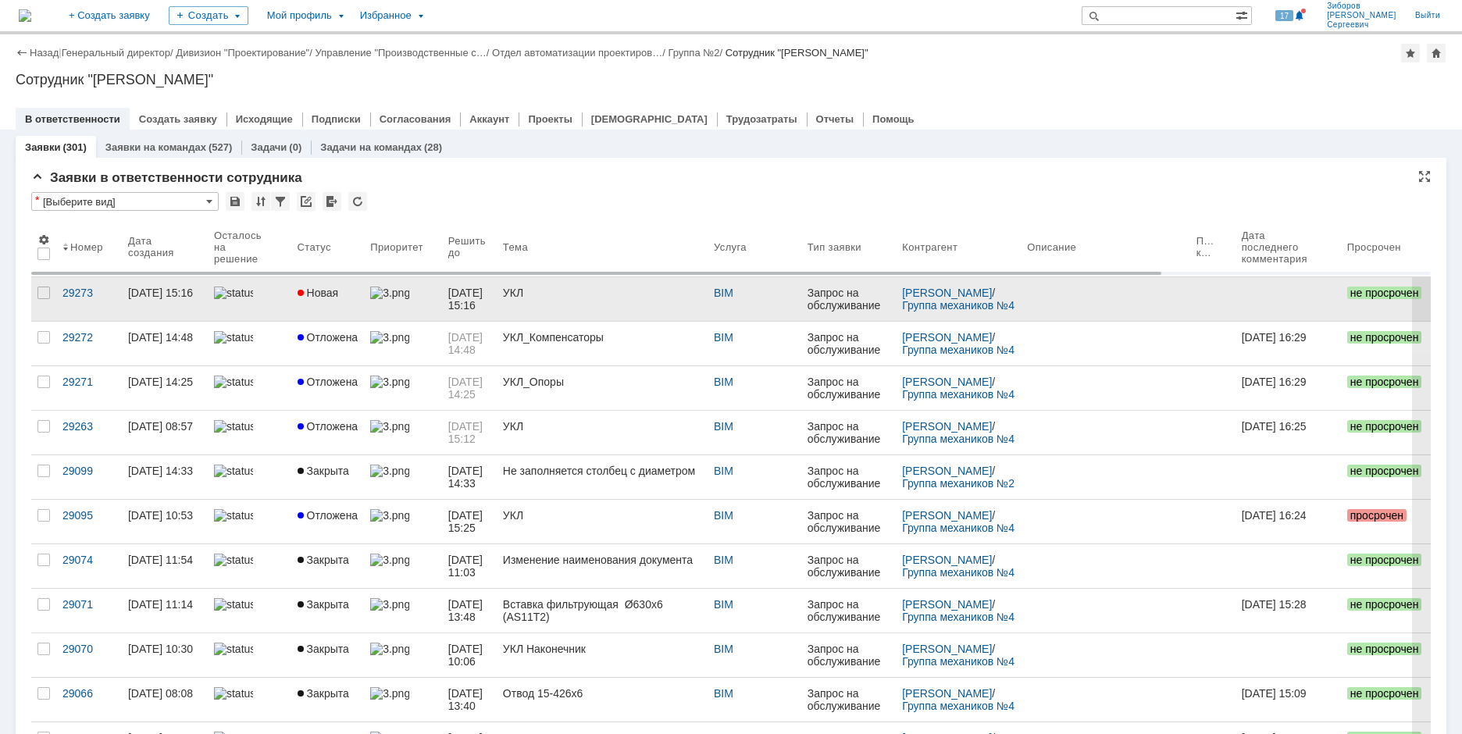
click at [333, 300] on link "Новая" at bounding box center [327, 299] width 73 height 44
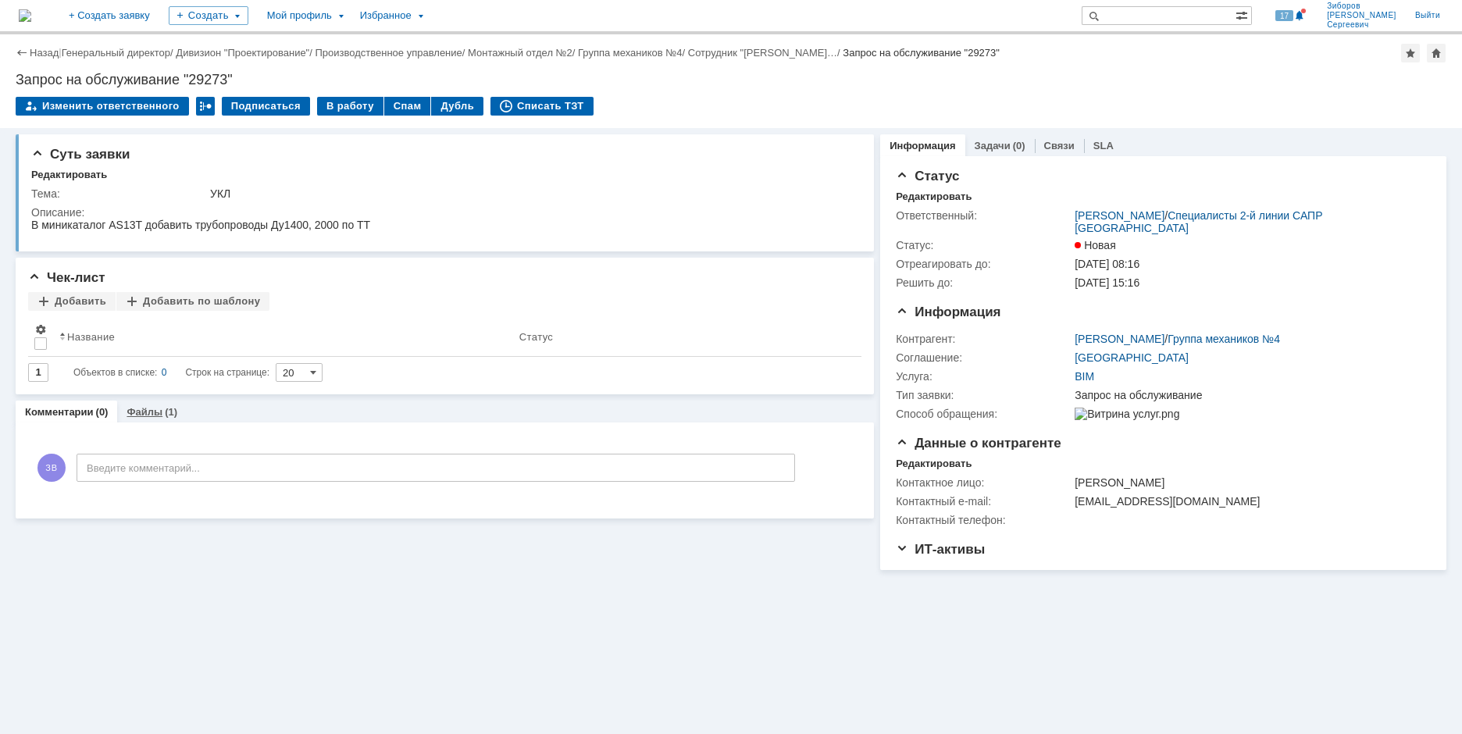
click at [161, 416] on div "Файлы (1)" at bounding box center [152, 412] width 51 height 10
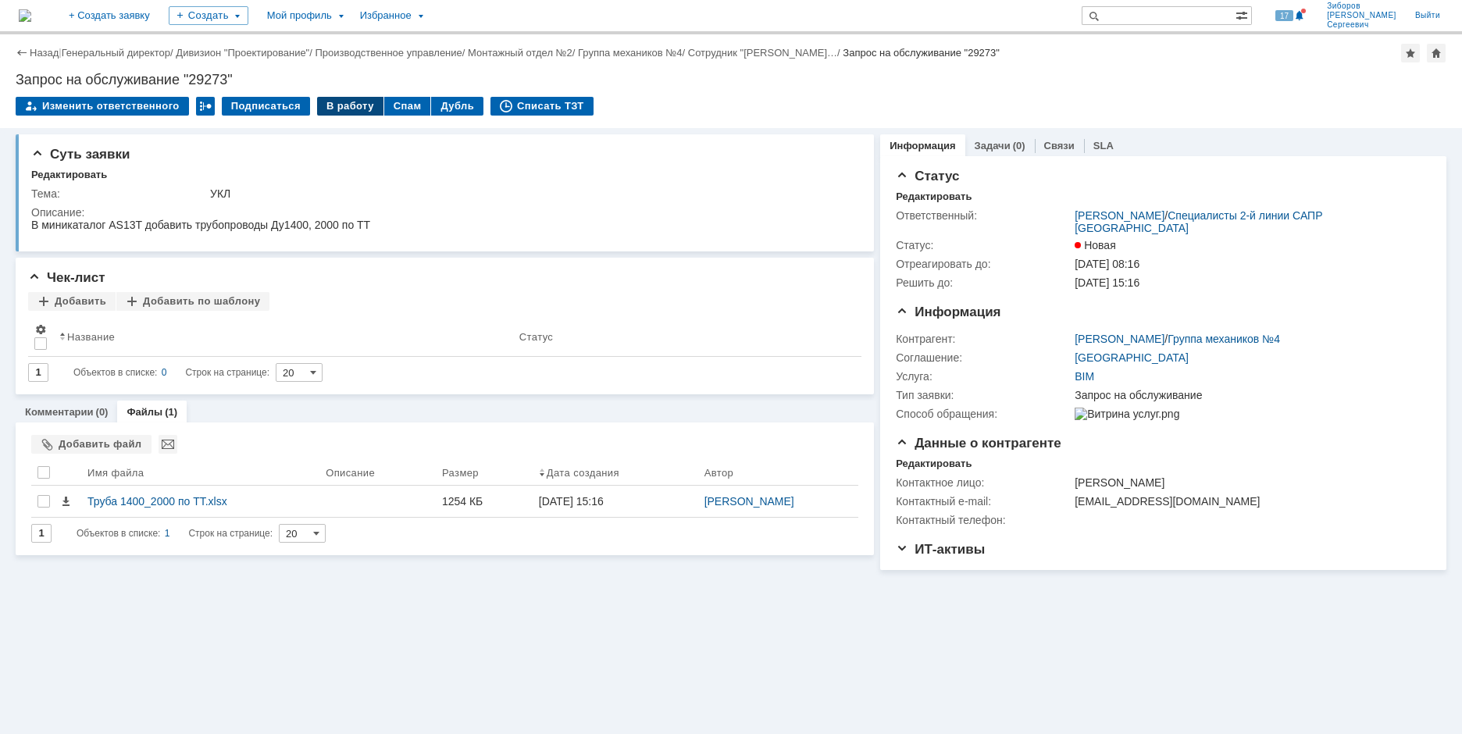
click at [342, 100] on div "В работу" at bounding box center [350, 106] width 66 height 19
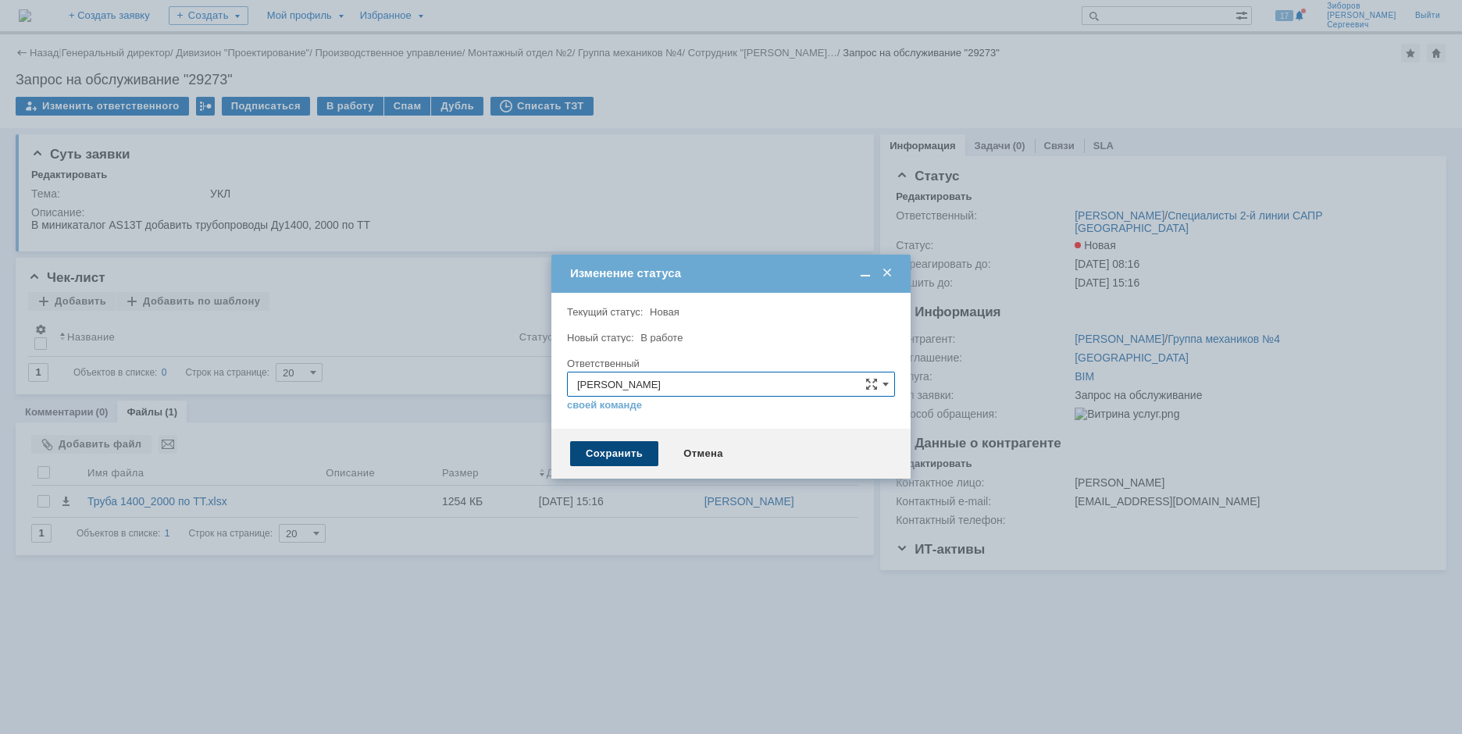
click at [600, 452] on div "Сохранить" at bounding box center [614, 453] width 88 height 25
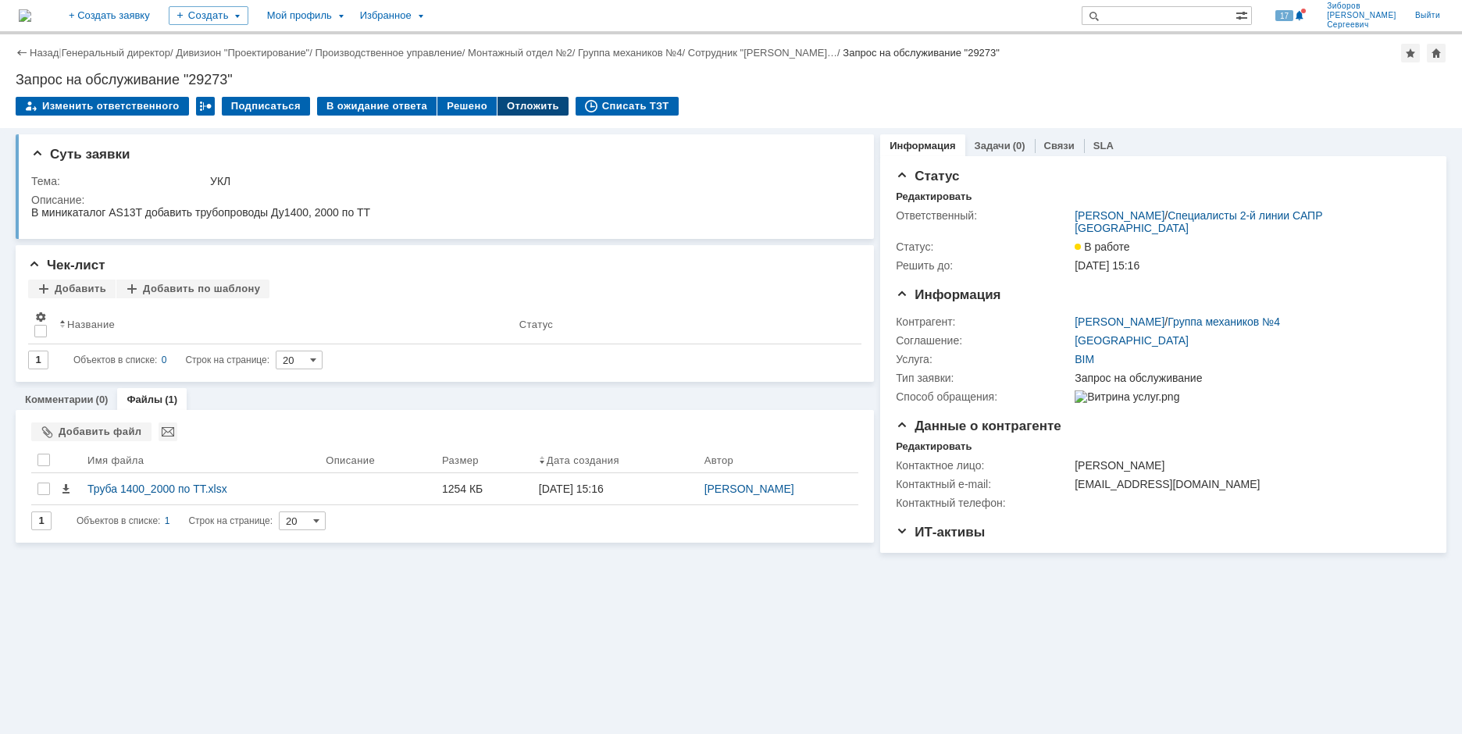
click at [523, 106] on div "Отложить" at bounding box center [533, 106] width 71 height 19
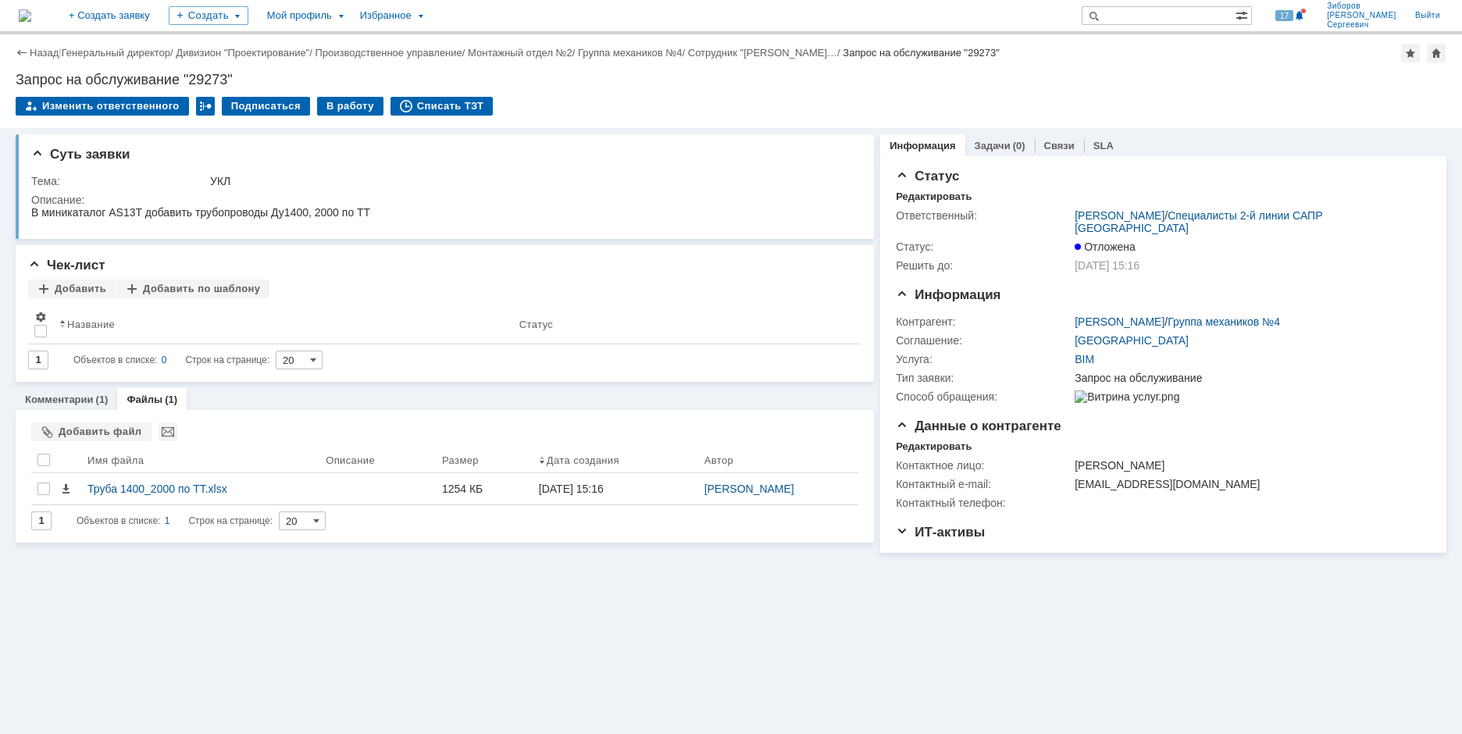
click at [31, 12] on img at bounding box center [25, 15] width 12 height 12
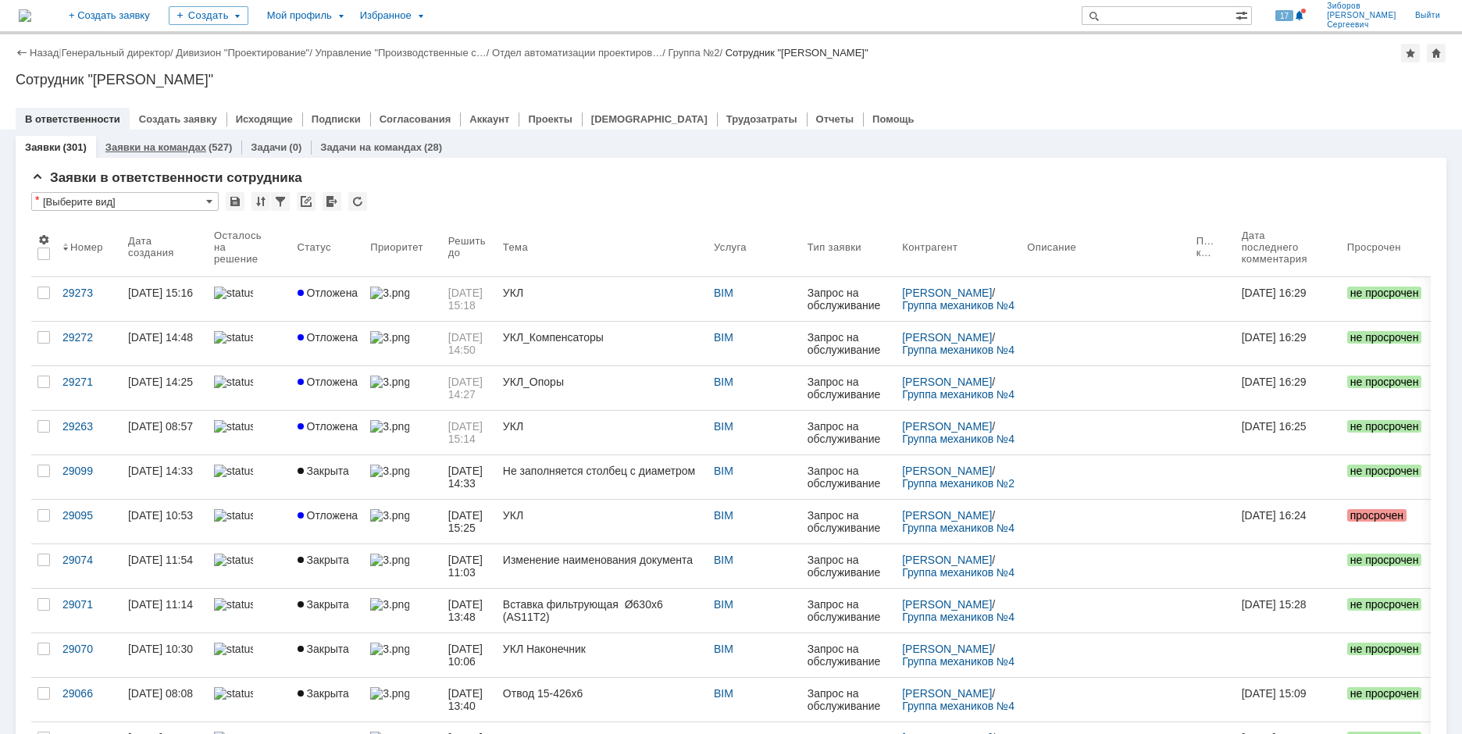
click at [133, 152] on link "Заявки на командах" at bounding box center [155, 147] width 101 height 12
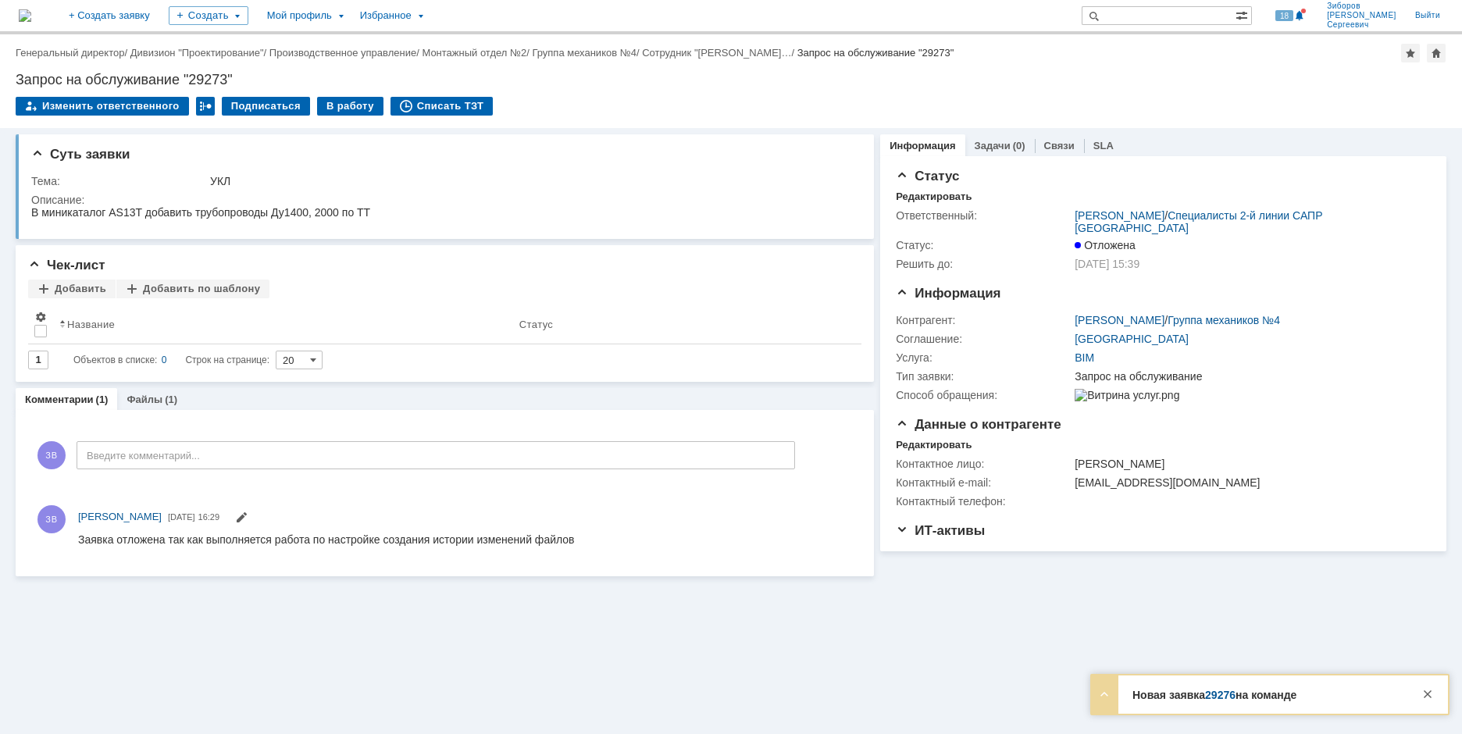
click at [1229, 694] on link "29276" at bounding box center [1220, 695] width 30 height 12
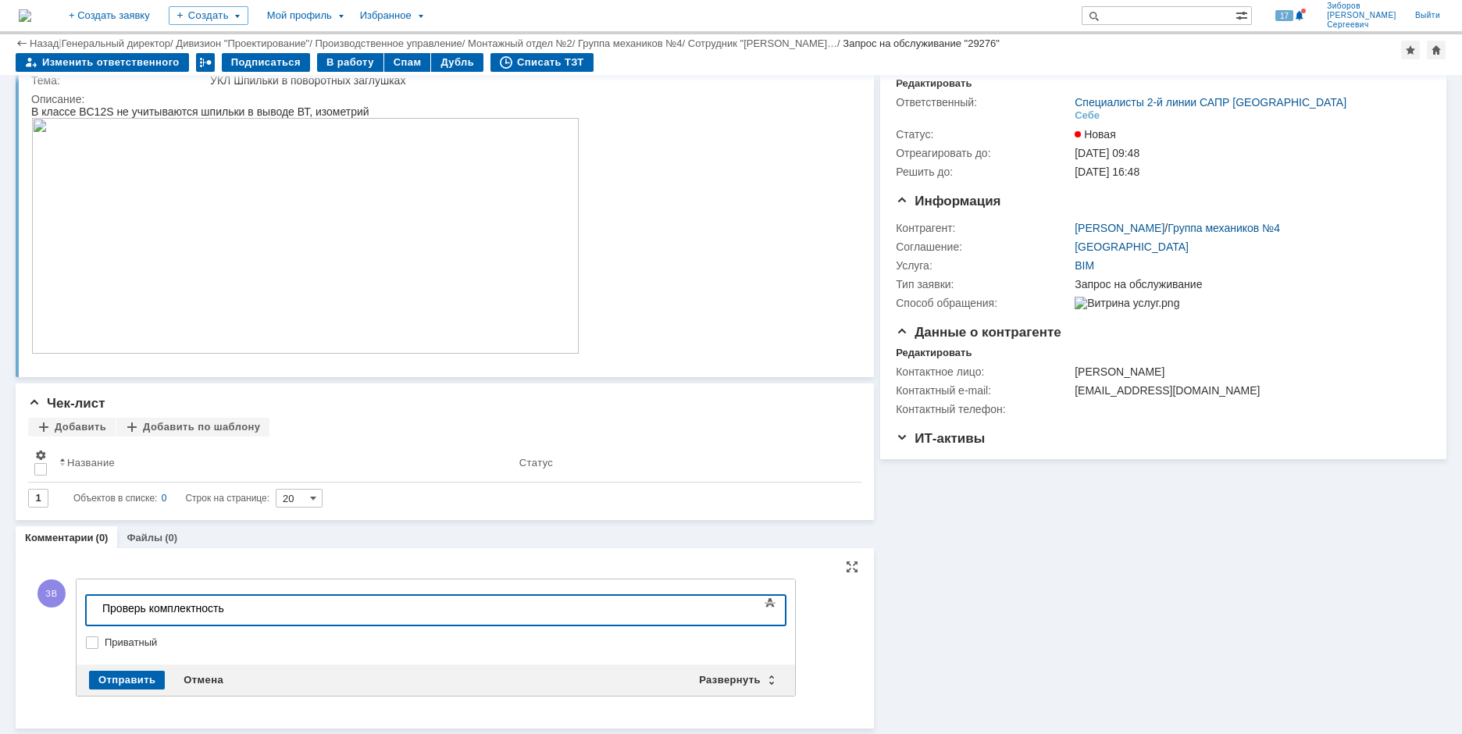
scroll to position [59, 0]
click at [127, 678] on div "Отправить" at bounding box center [127, 681] width 76 height 19
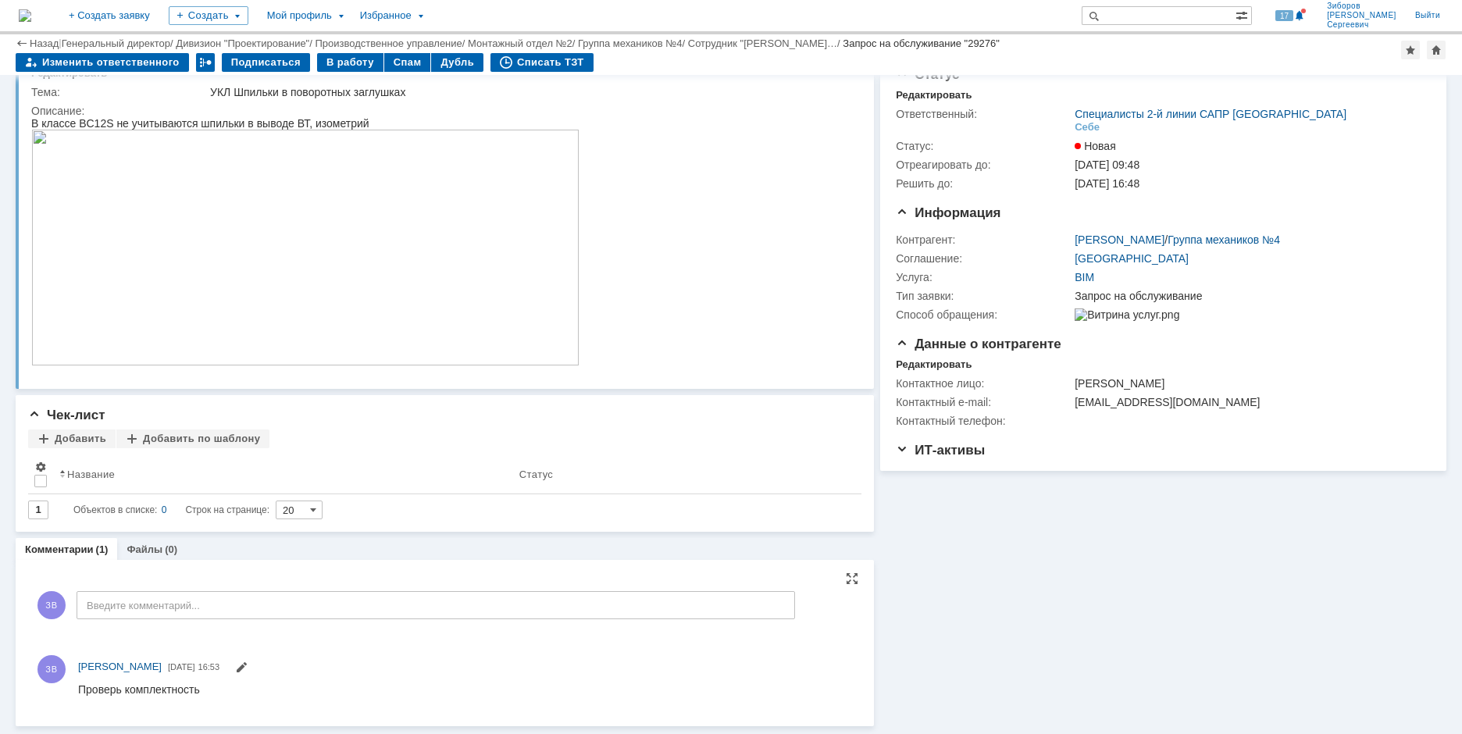
scroll to position [48, 0]
click at [342, 61] on div "В работу" at bounding box center [350, 62] width 66 height 19
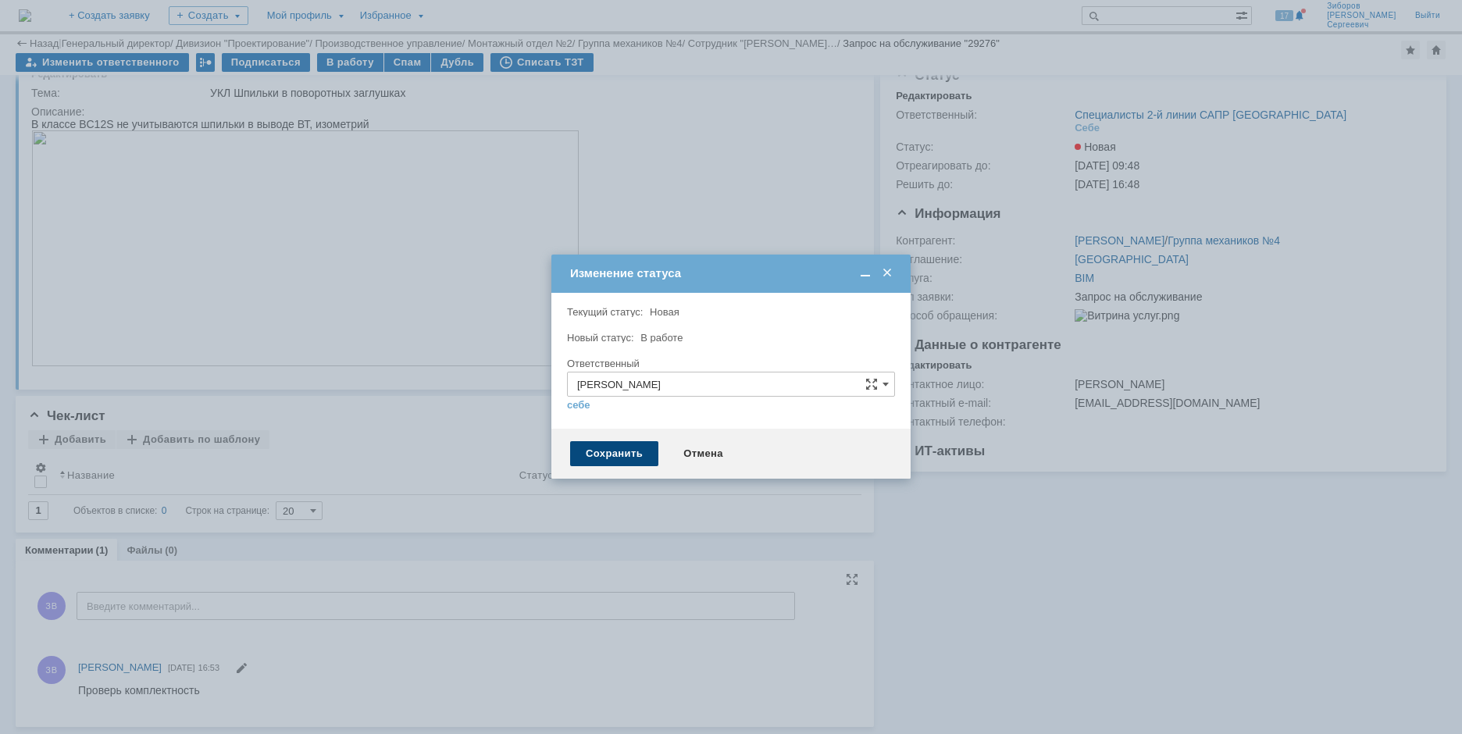
click at [611, 449] on div "Сохранить" at bounding box center [614, 453] width 88 height 25
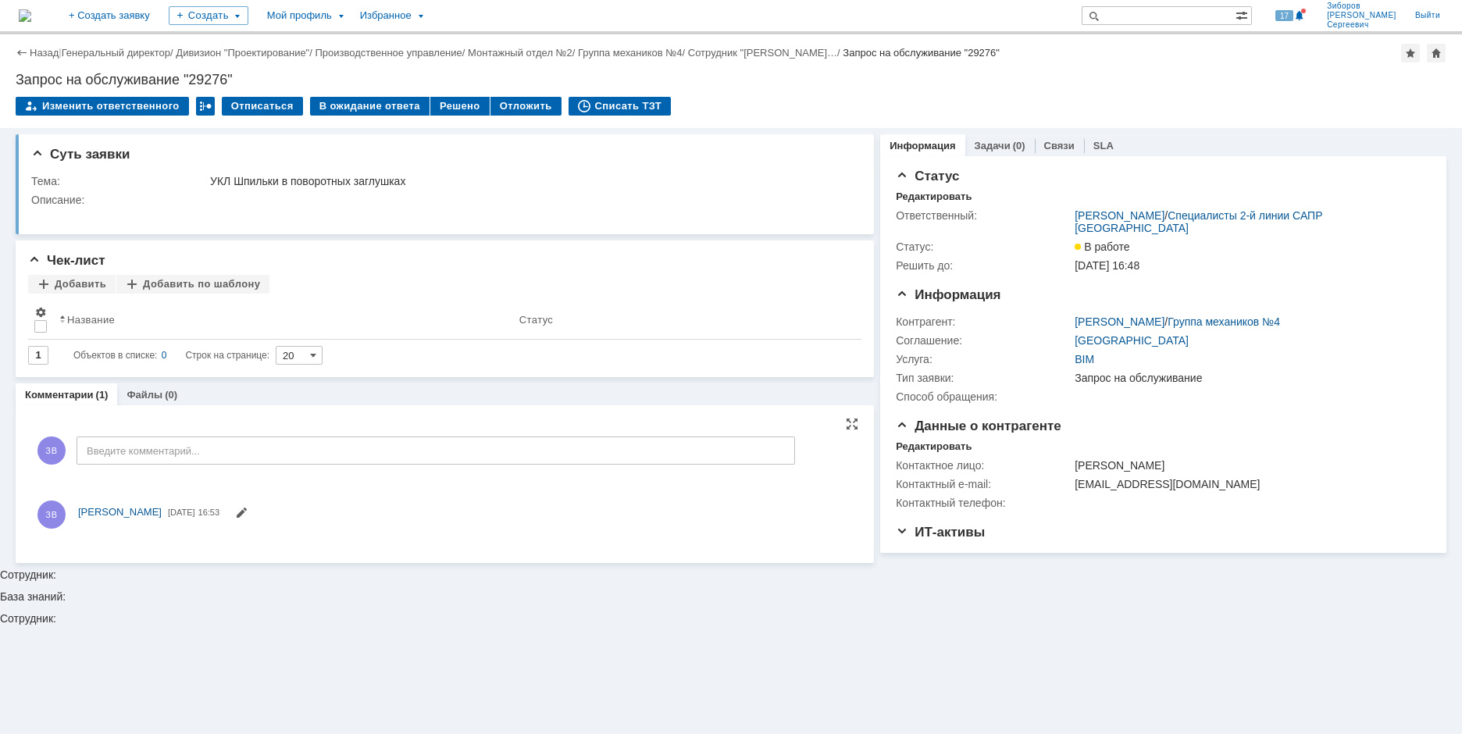
scroll to position [0, 0]
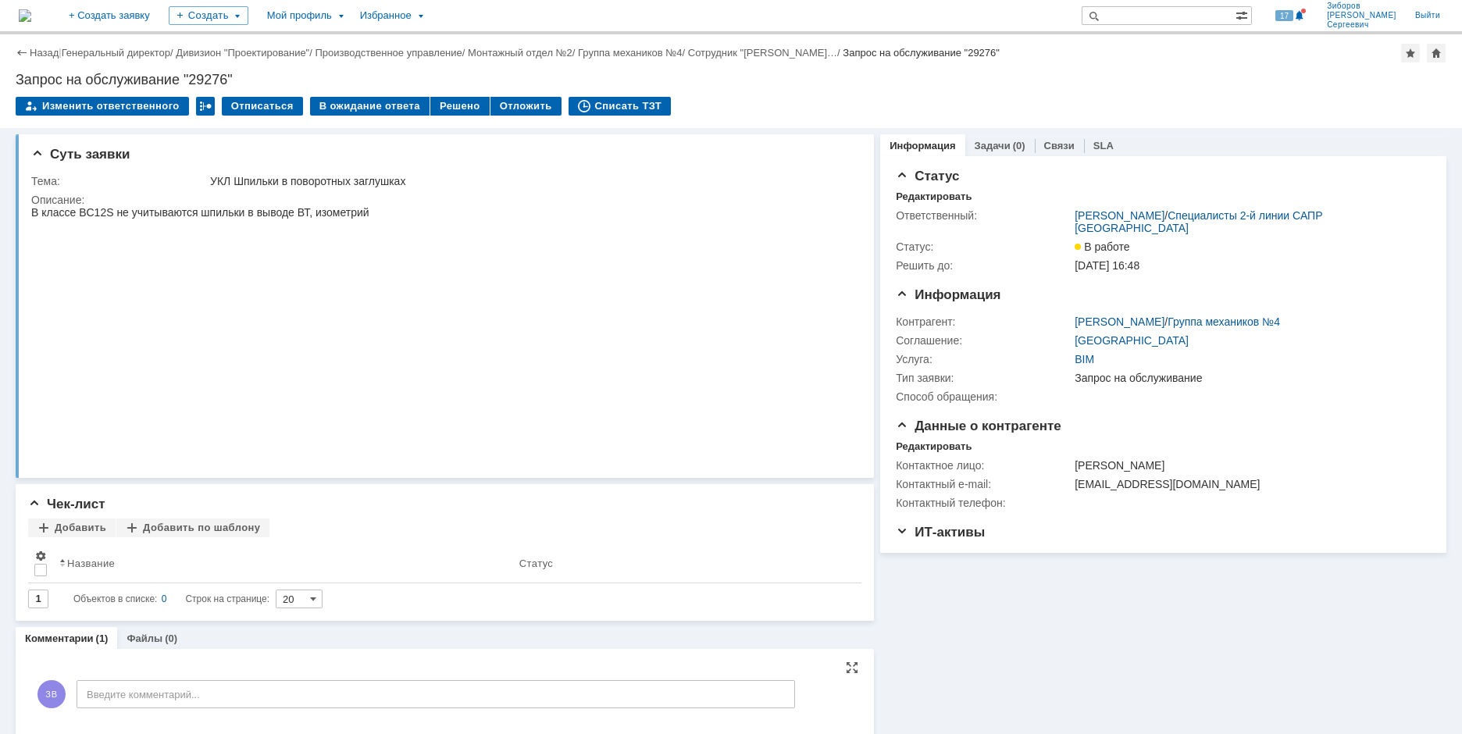
click at [31, 11] on img at bounding box center [25, 15] width 12 height 12
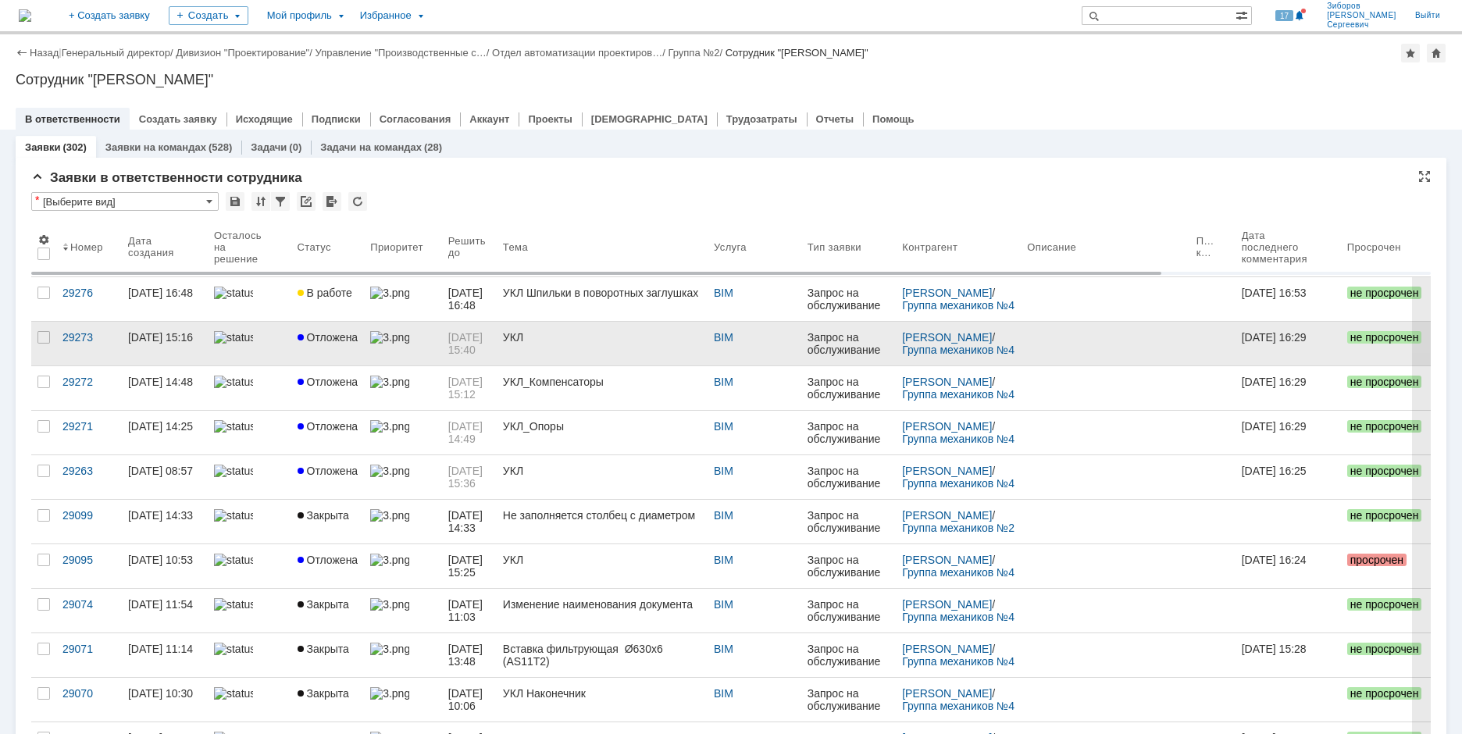
click at [331, 348] on link "Отложена" at bounding box center [327, 344] width 73 height 44
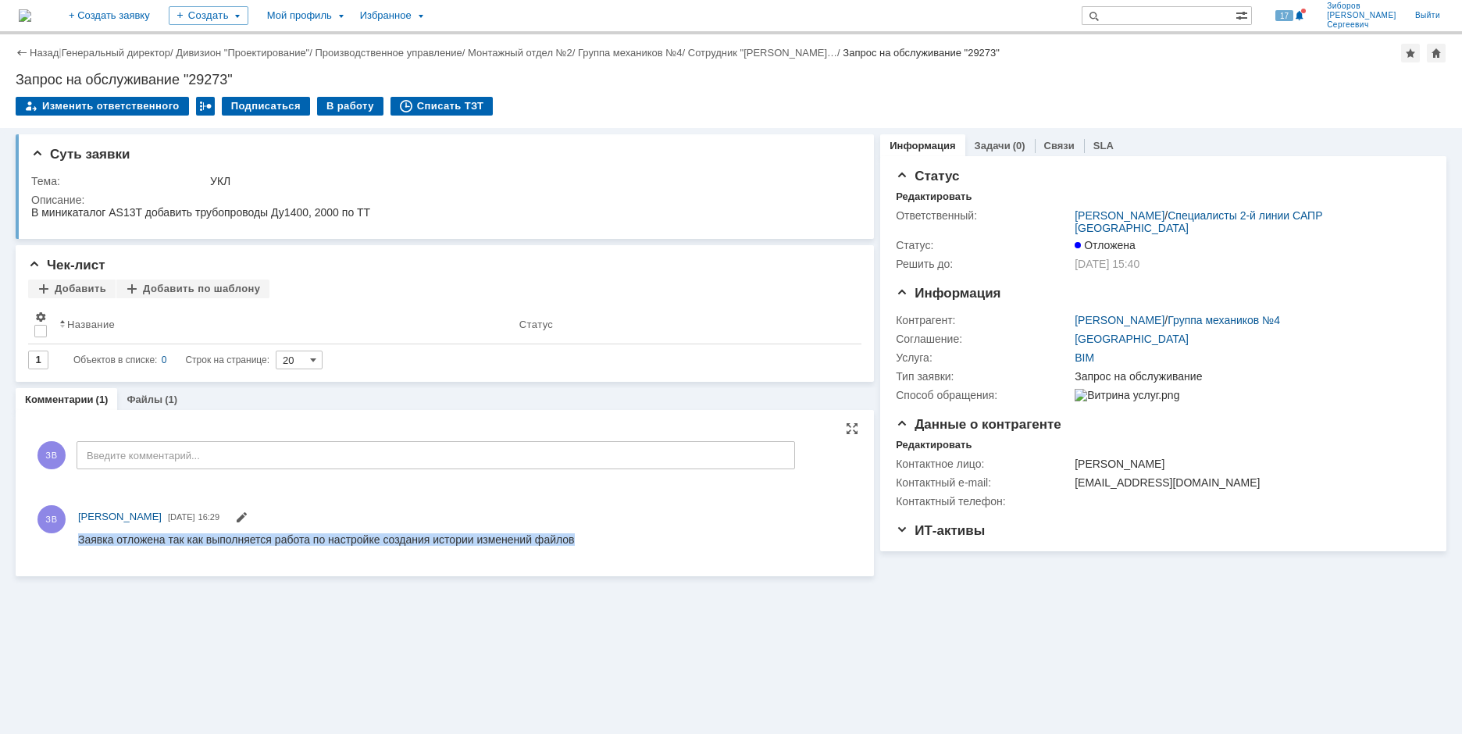
drag, startPoint x: 80, startPoint y: 542, endPoint x: 657, endPoint y: 555, distance: 576.6
click at [657, 547] on html "Заявка отложена так как выполняется р абота по настройке создания истории измен…" at bounding box center [464, 540] width 773 height 14
copy div "Заявка отложена так как выполняется р абота по настройке создания истории измен…"
click at [31, 12] on img at bounding box center [25, 15] width 12 height 12
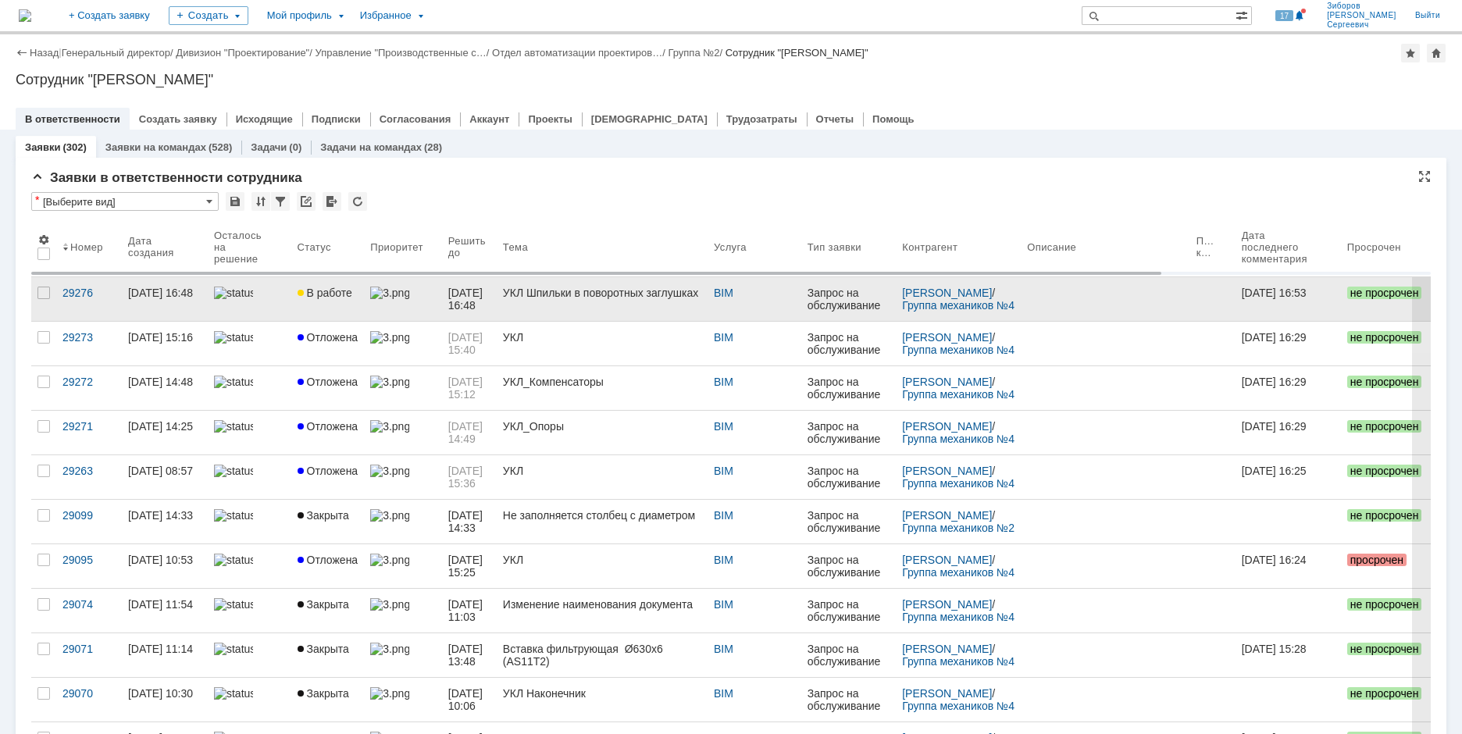
click at [328, 304] on link "В работе" at bounding box center [327, 299] width 73 height 44
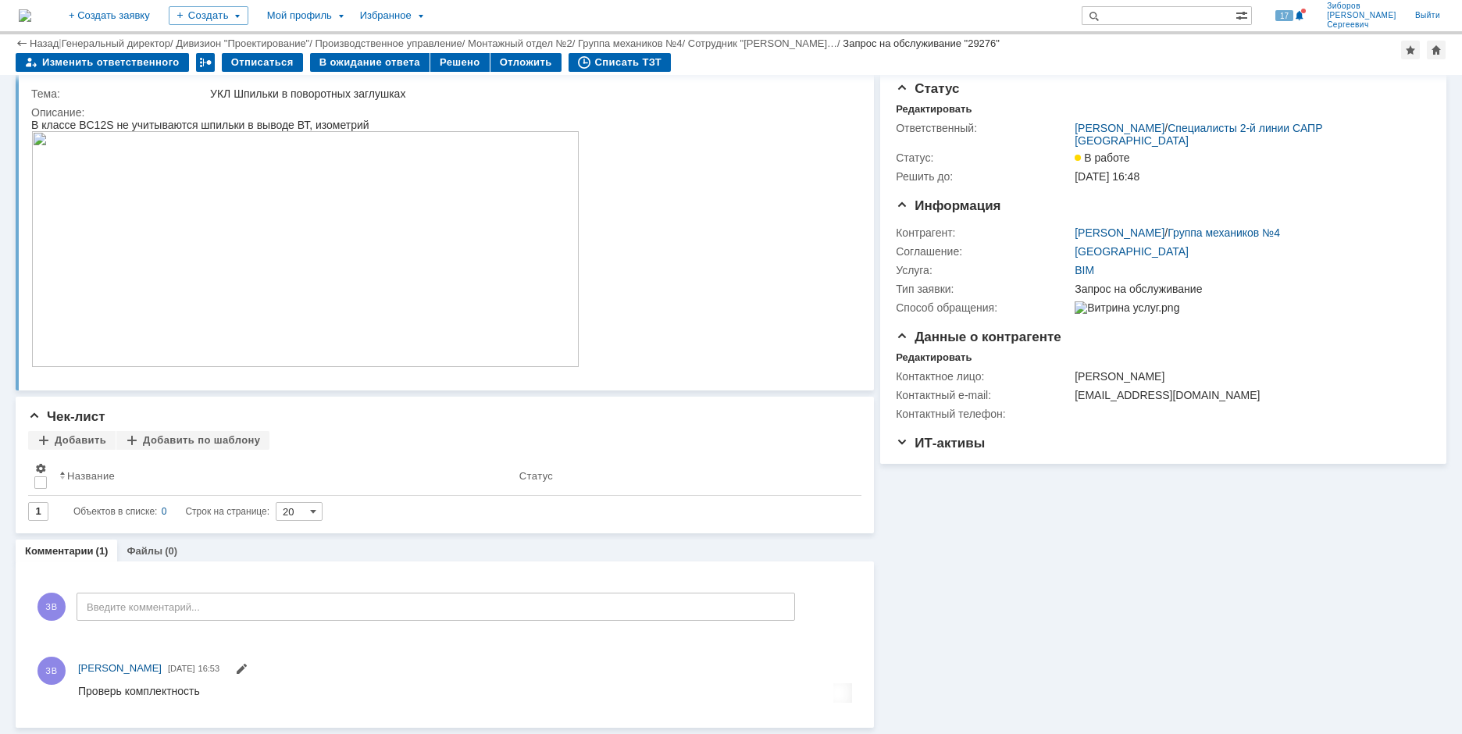
scroll to position [35, 0]
click at [532, 65] on div "Отложить" at bounding box center [526, 62] width 71 height 19
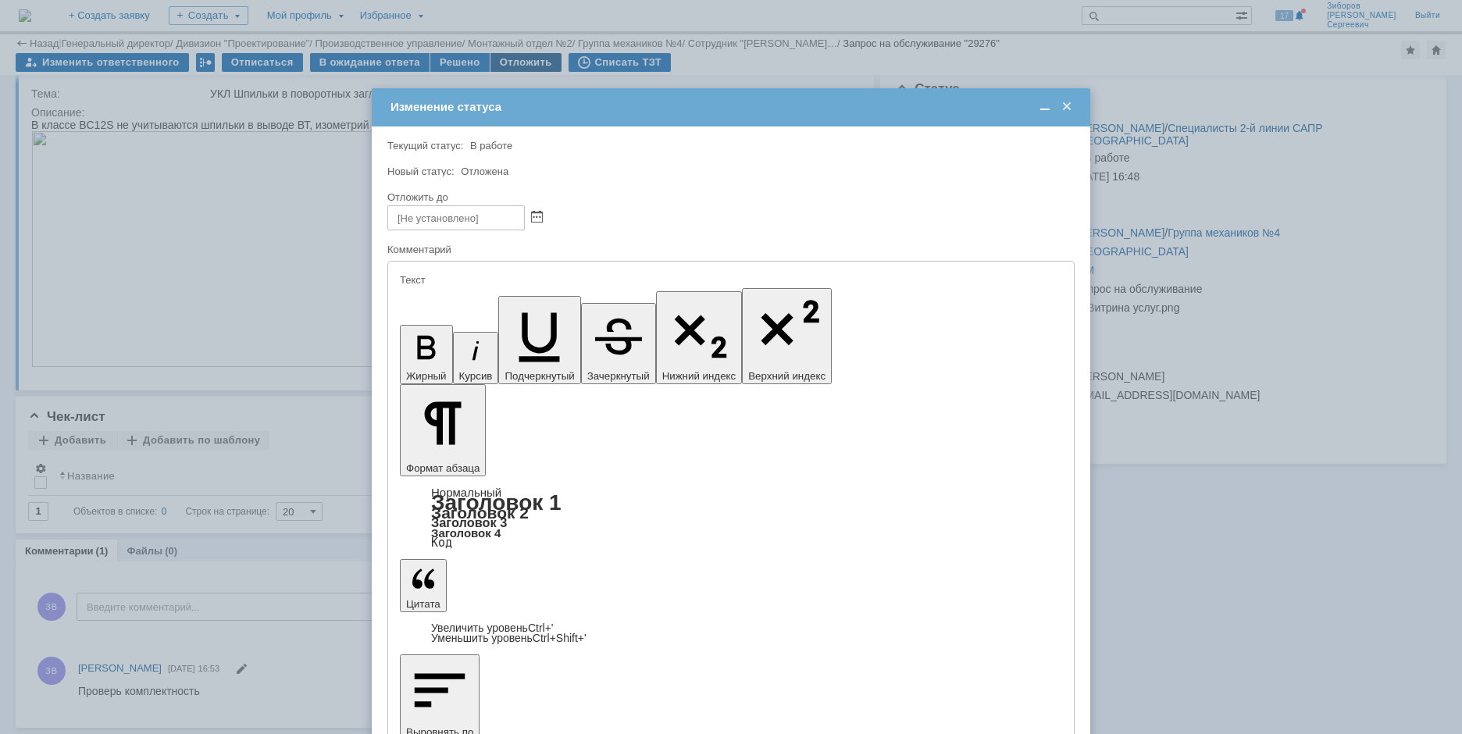
scroll to position [0, 0]
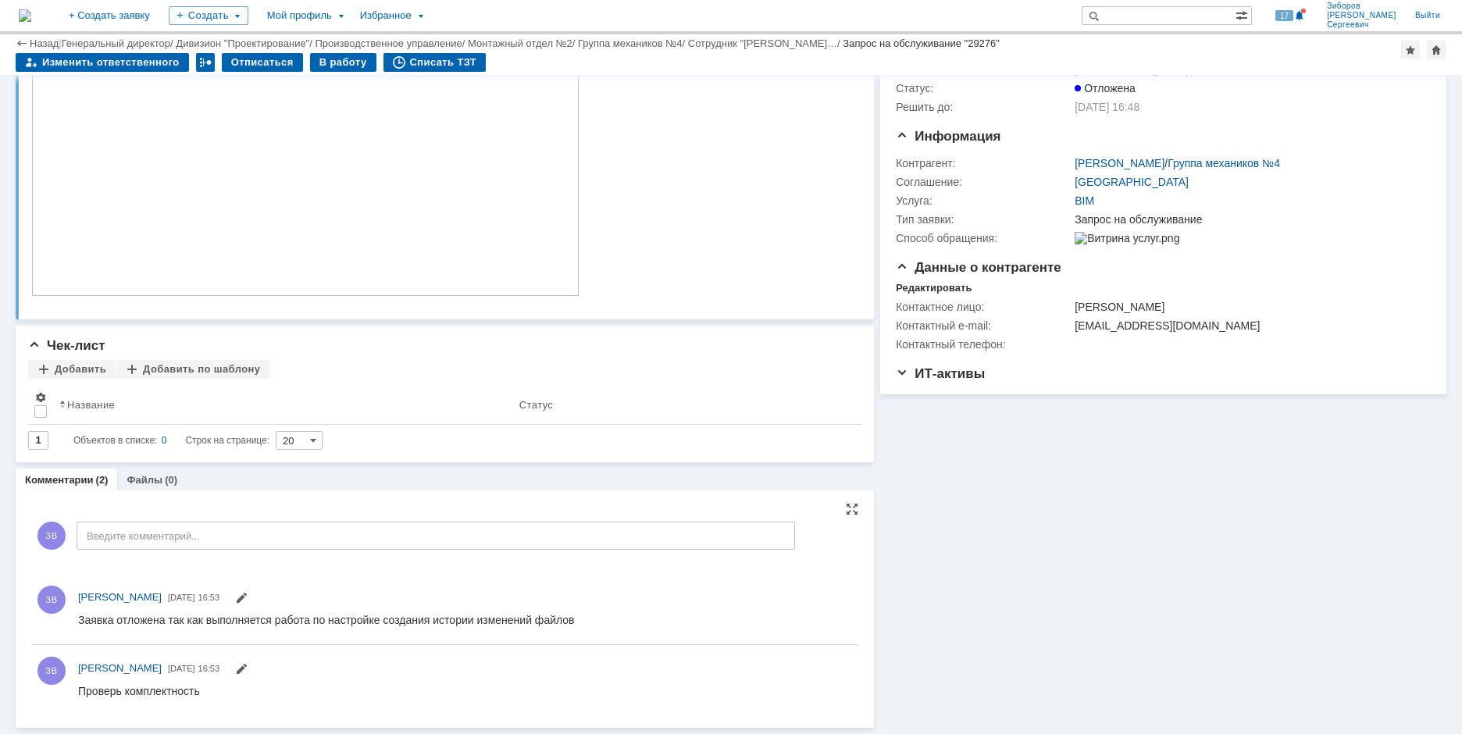
scroll to position [106, 0]
click at [248, 669] on span at bounding box center [241, 671] width 12 height 12
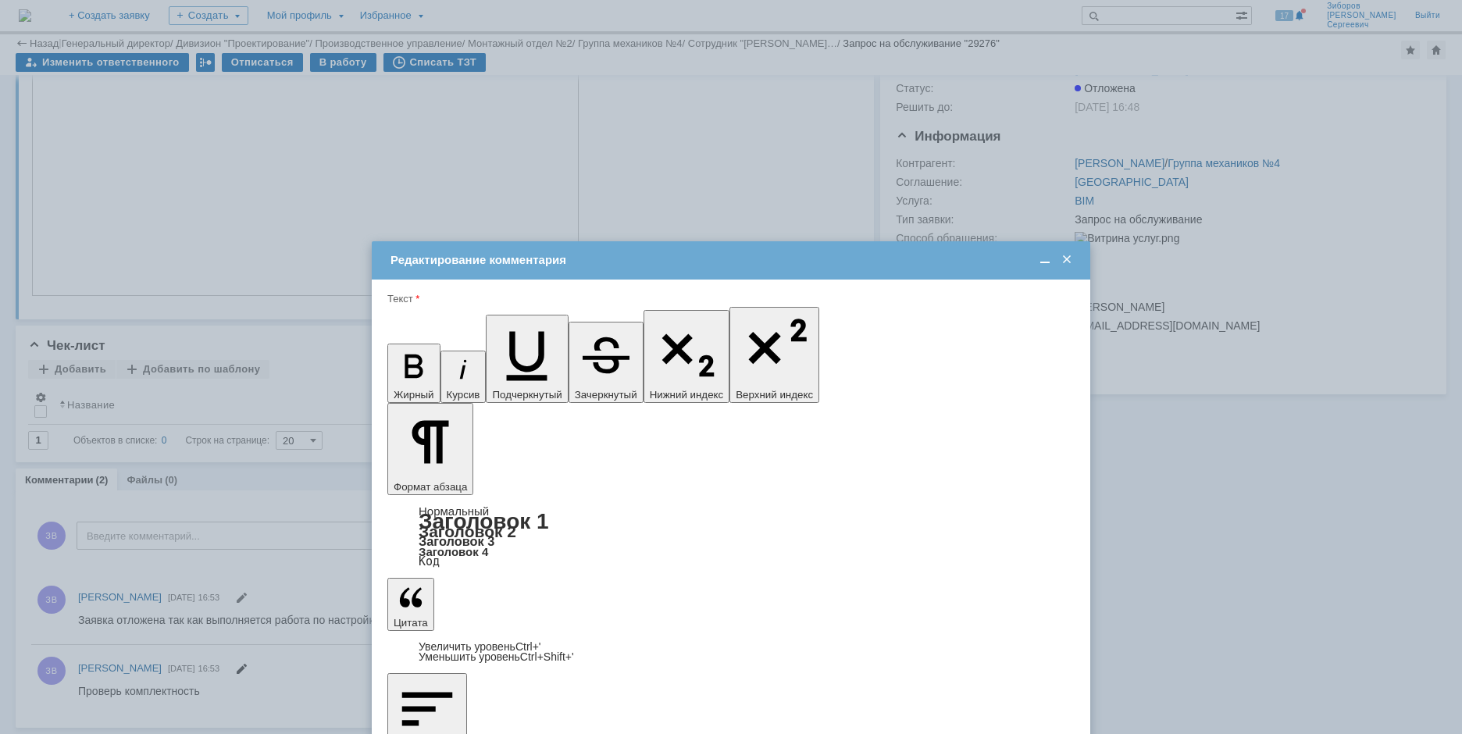
scroll to position [0, 0]
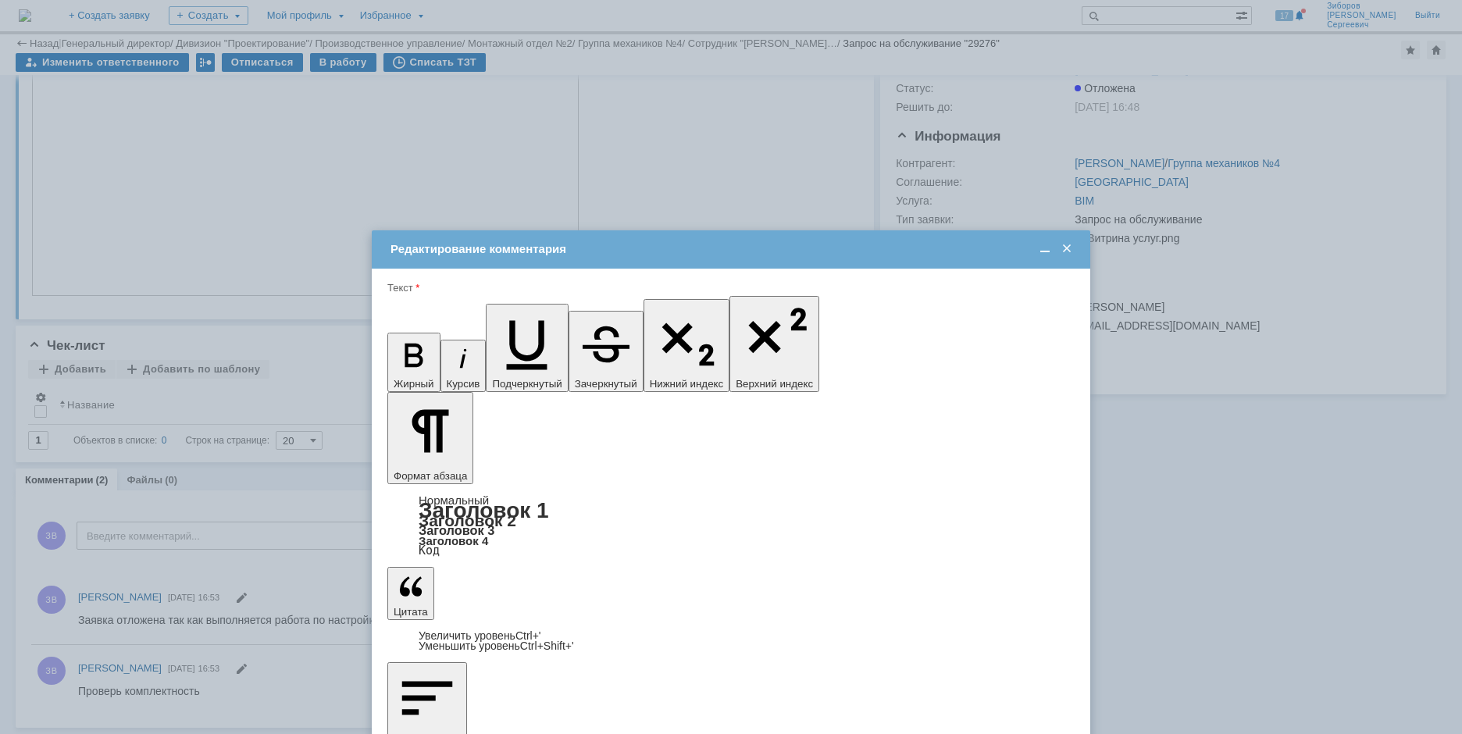
drag, startPoint x: 626, startPoint y: 4497, endPoint x: 334, endPoint y: 4488, distance: 292.3
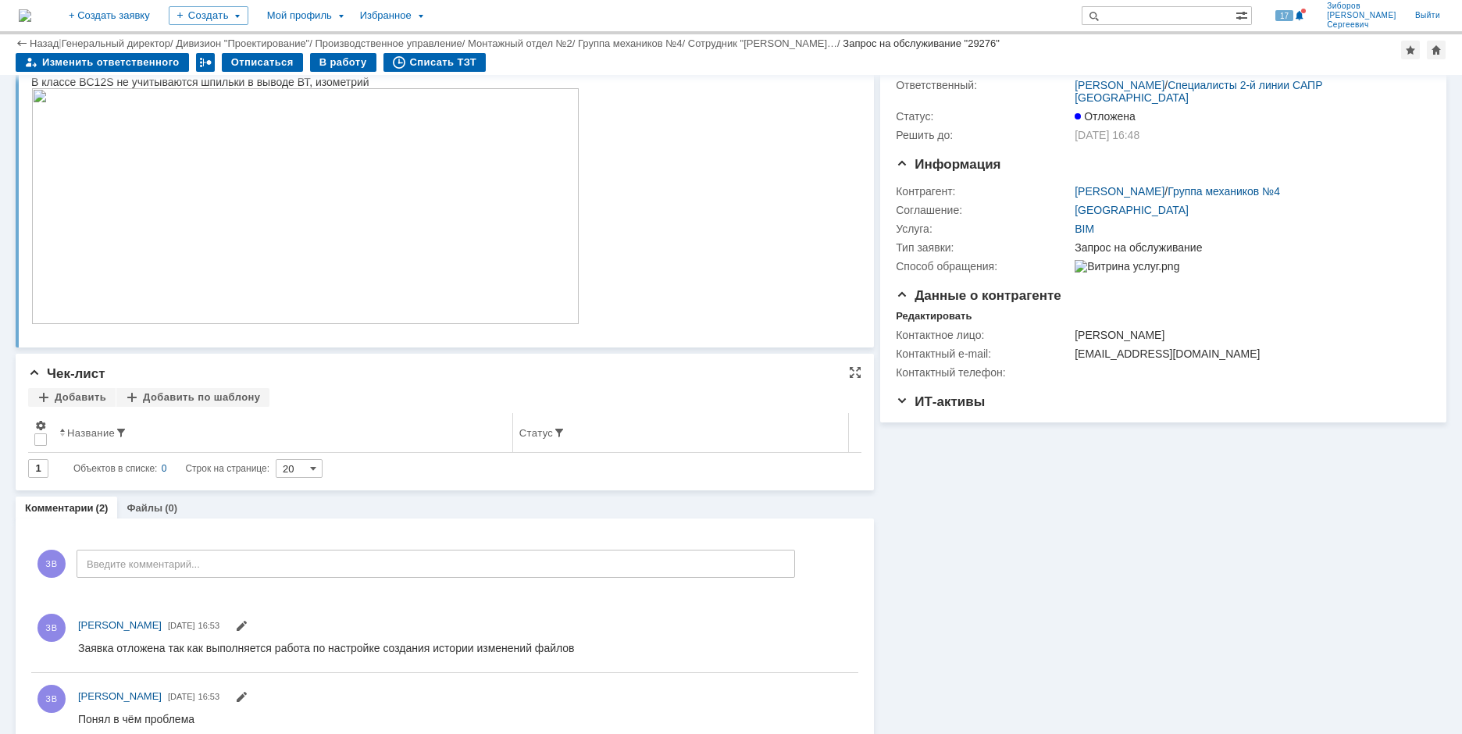
scroll to position [106, 0]
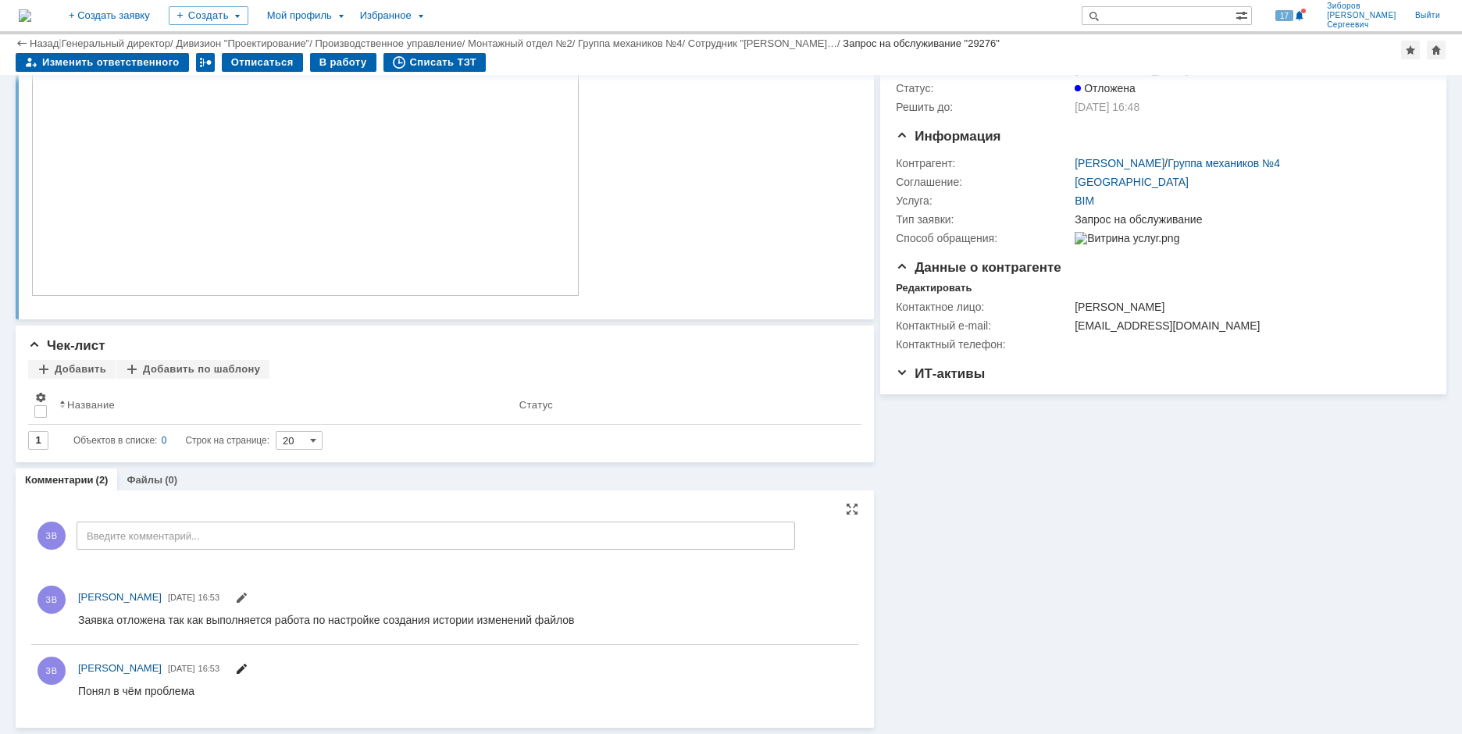
click at [248, 665] on span at bounding box center [241, 671] width 12 height 12
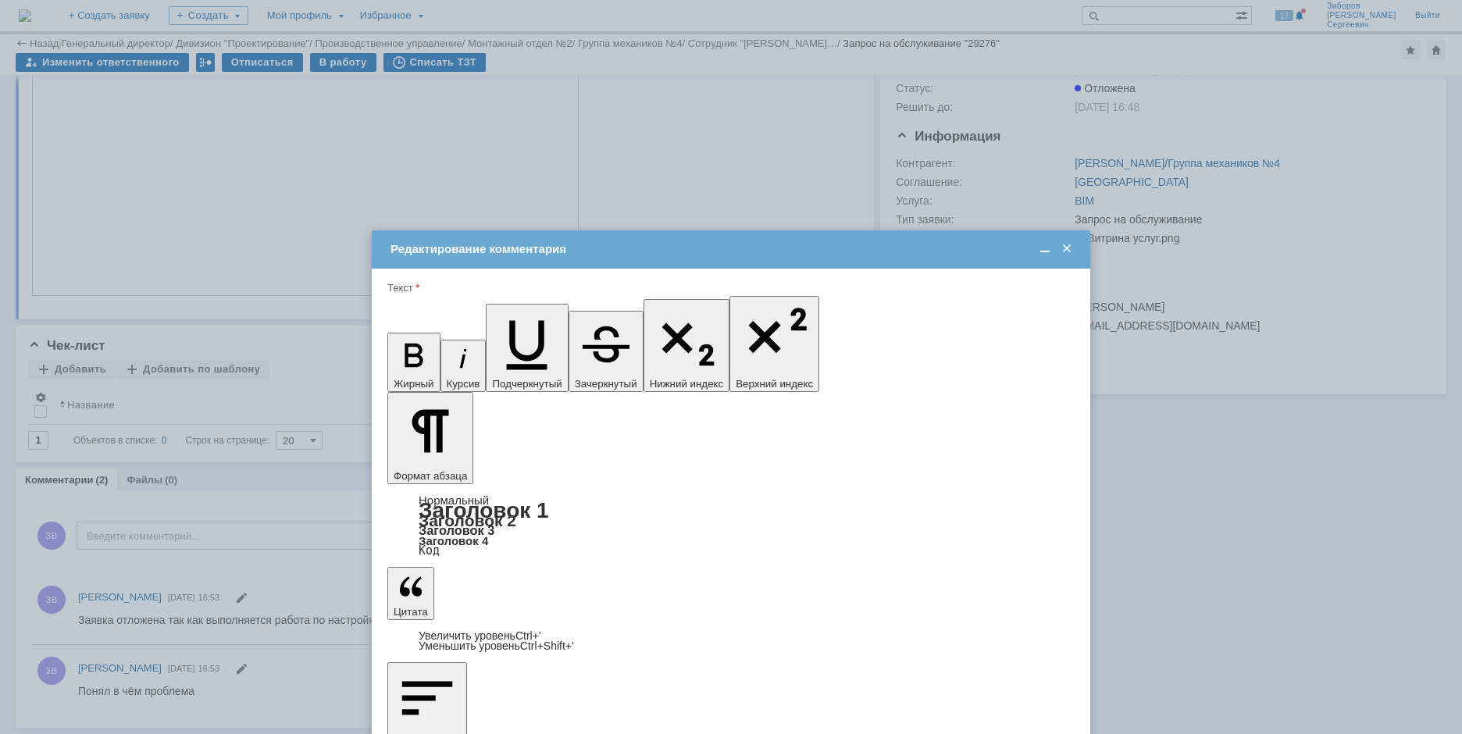
scroll to position [0, 0]
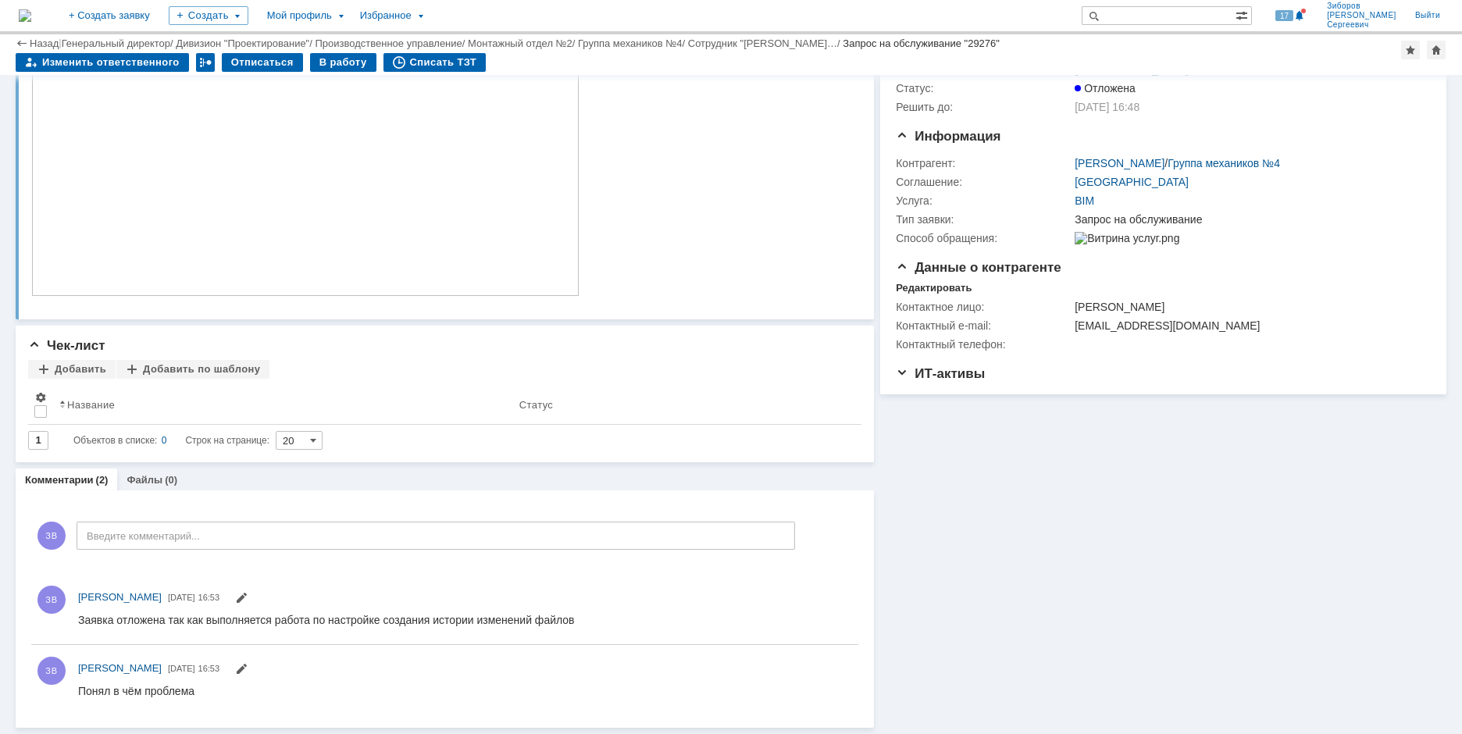
click at [31, 9] on img at bounding box center [25, 15] width 12 height 12
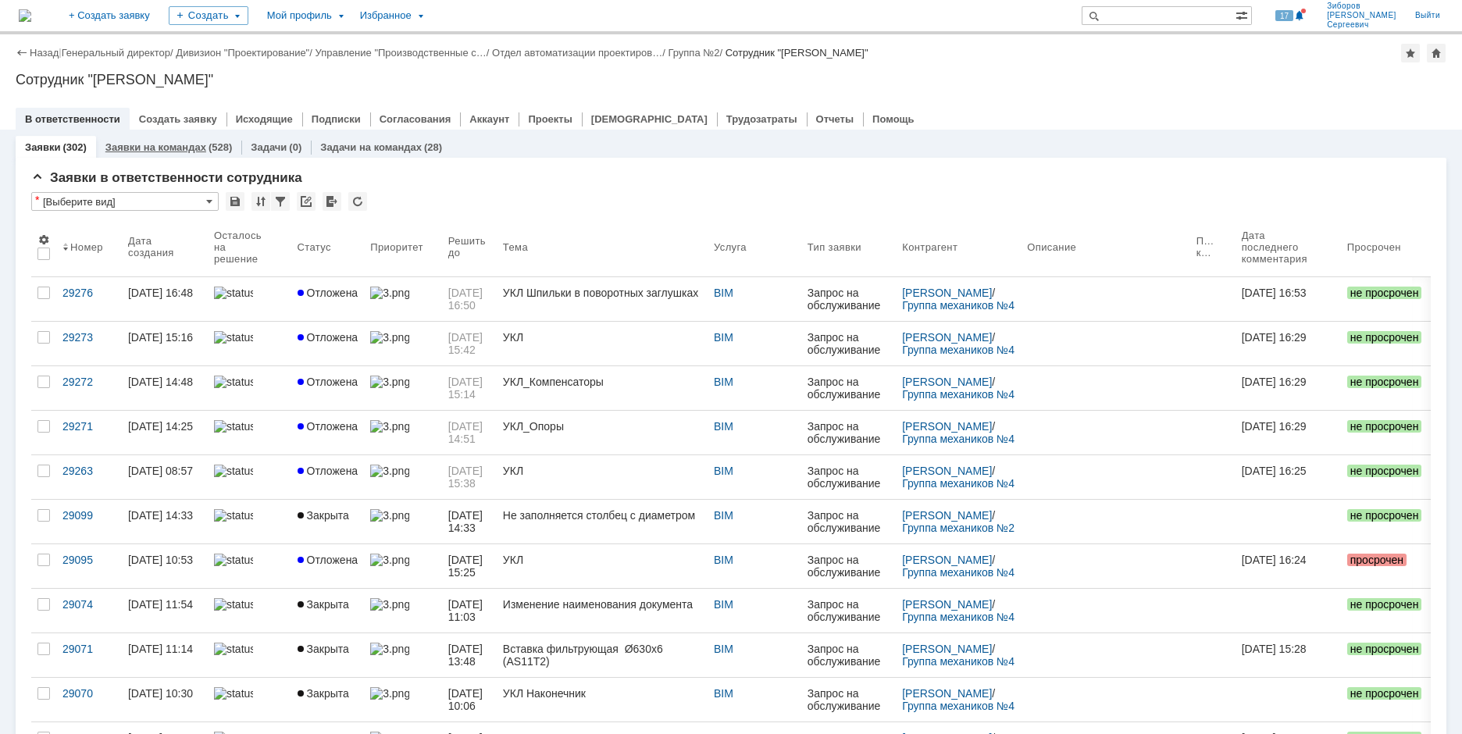
click at [190, 148] on link "Заявки на командах" at bounding box center [155, 147] width 101 height 12
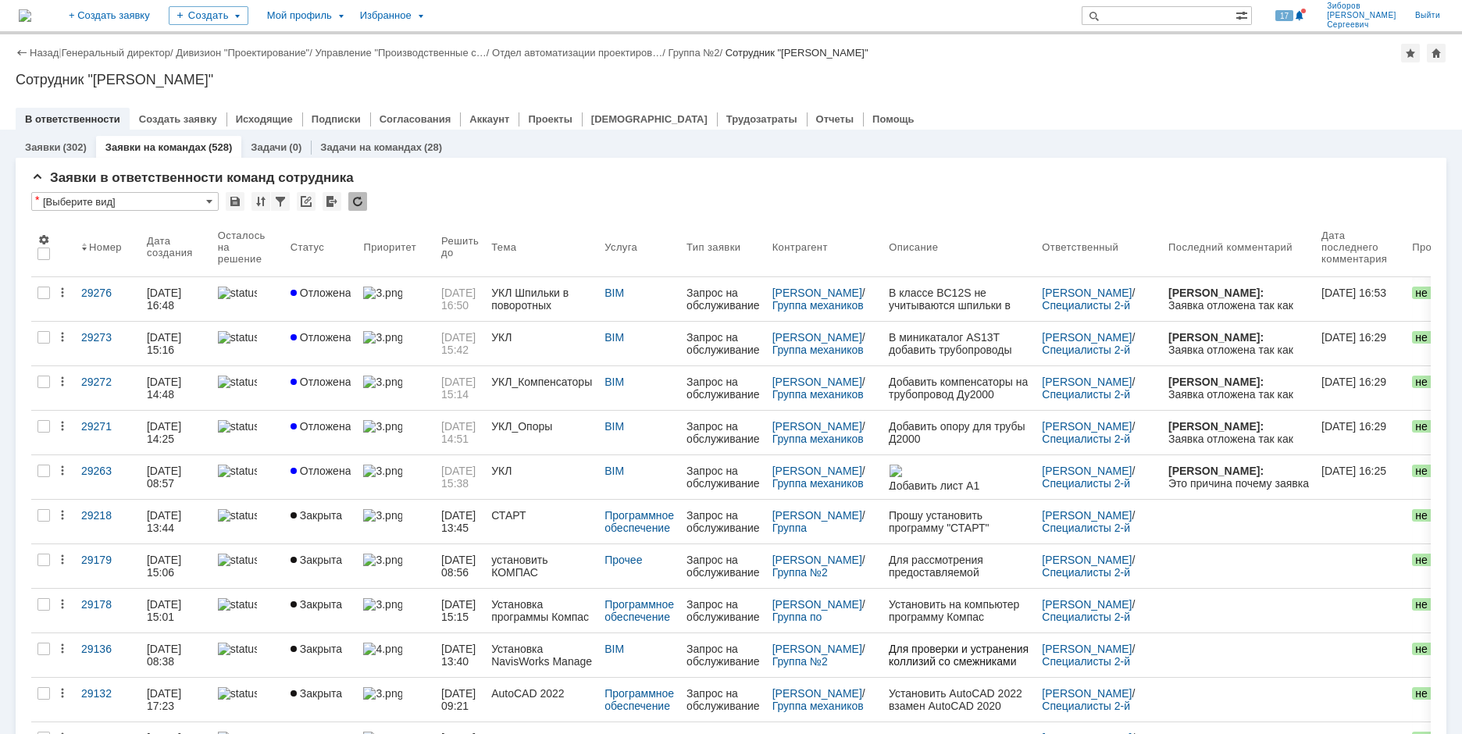
click at [31, 19] on img at bounding box center [25, 15] width 12 height 12
